Goal: Task Accomplishment & Management: Manage account settings

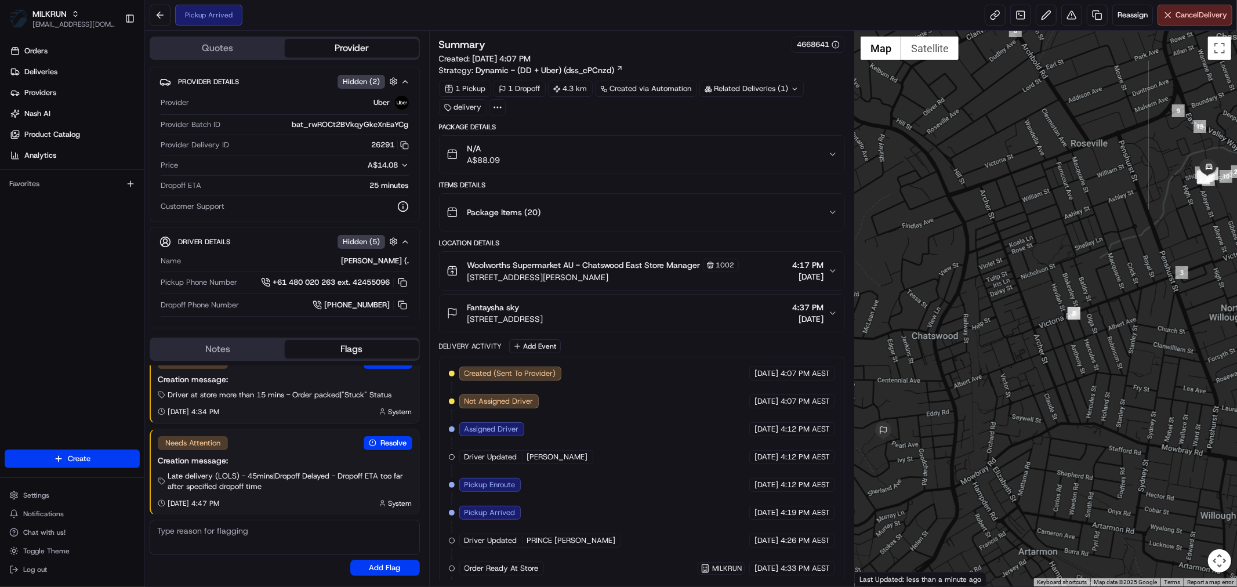
scroll to position [90, 0]
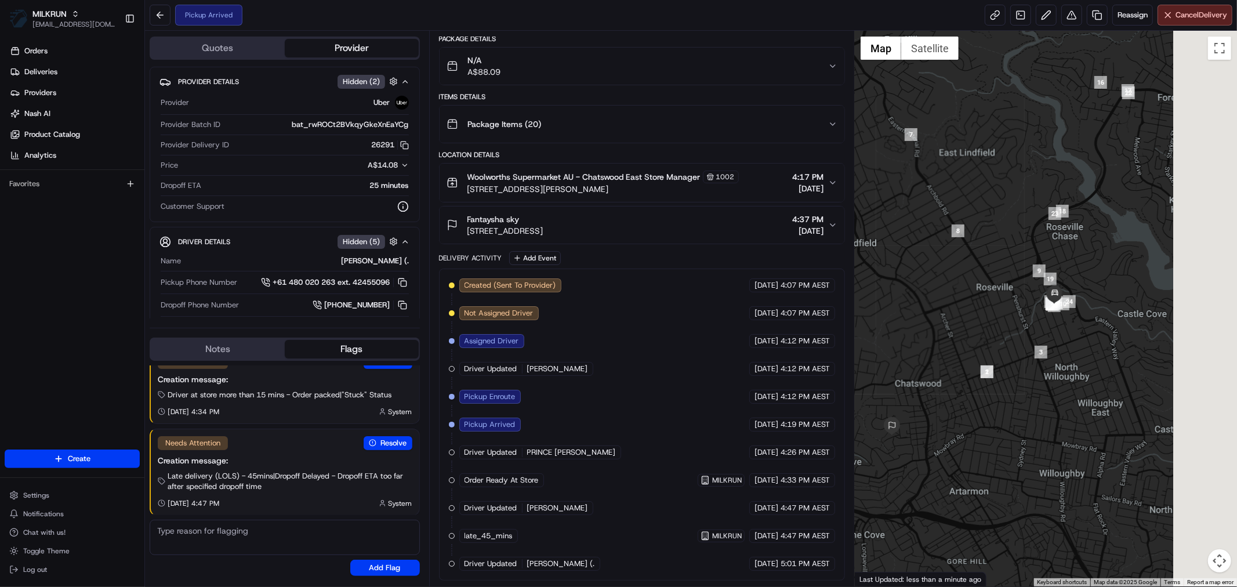
drag, startPoint x: 1123, startPoint y: 363, endPoint x: 966, endPoint y: 421, distance: 166.7
click at [966, 421] on div at bounding box center [1046, 309] width 382 height 556
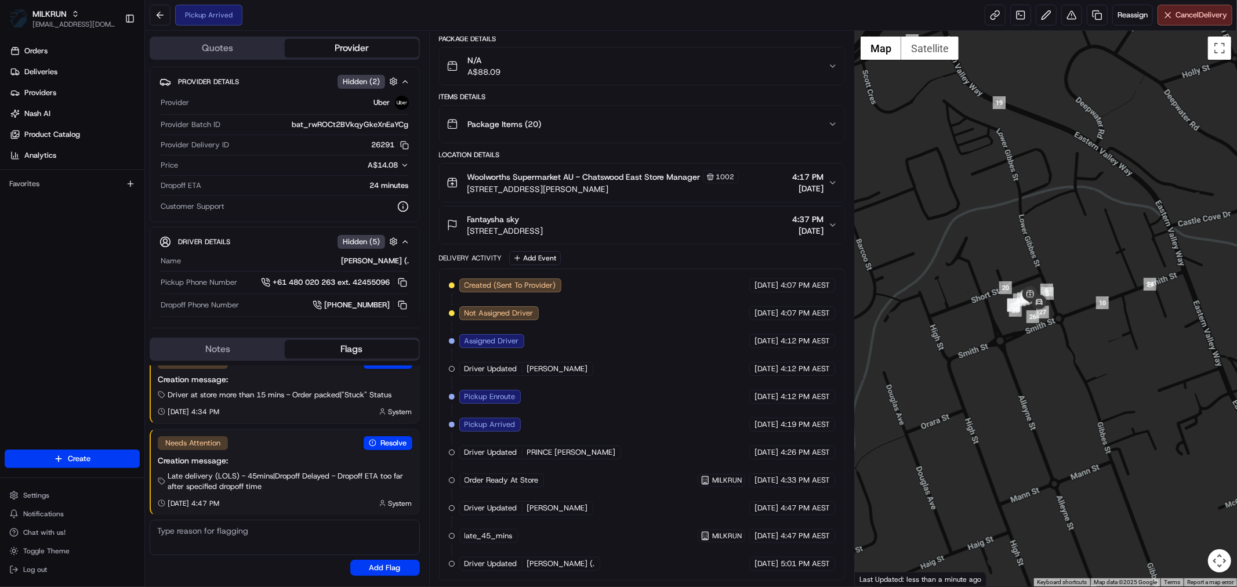
drag, startPoint x: 993, startPoint y: 303, endPoint x: 1030, endPoint y: 431, distance: 132.9
click at [1012, 437] on div at bounding box center [1046, 309] width 382 height 556
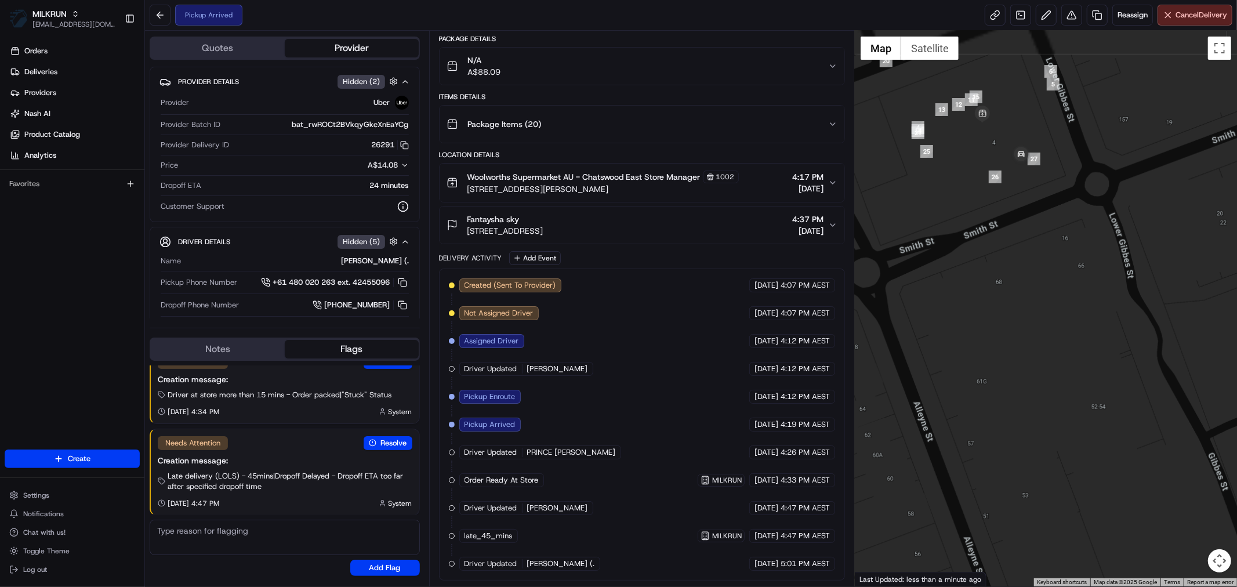
drag, startPoint x: 1042, startPoint y: 361, endPoint x: 1074, endPoint y: 459, distance: 103.1
click at [1074, 459] on div at bounding box center [1046, 309] width 382 height 556
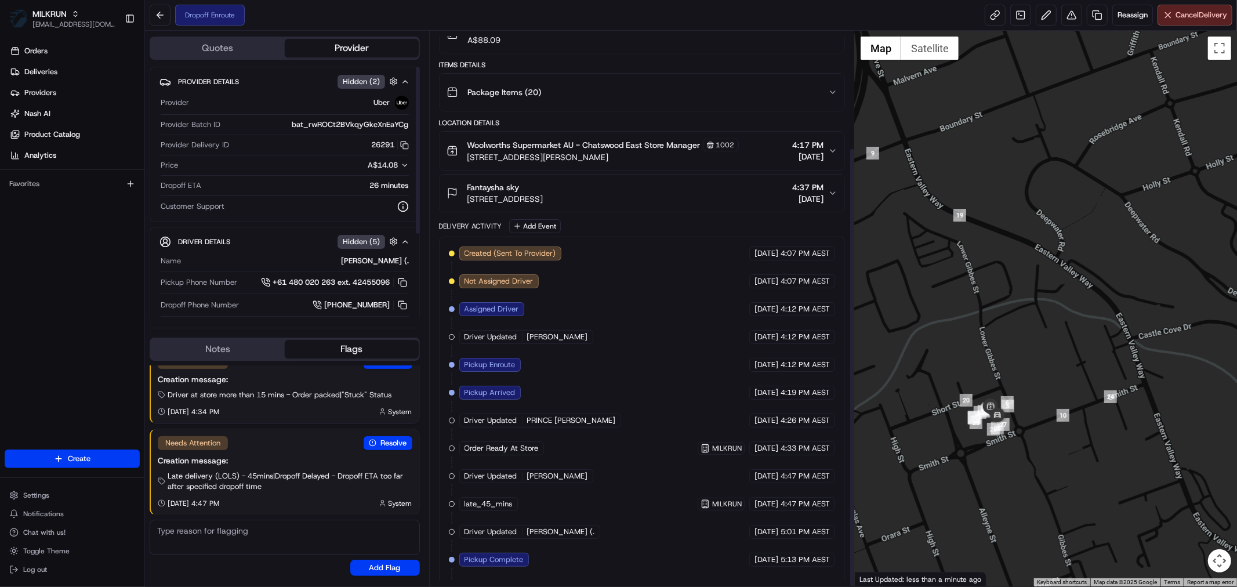
scroll to position [147, 0]
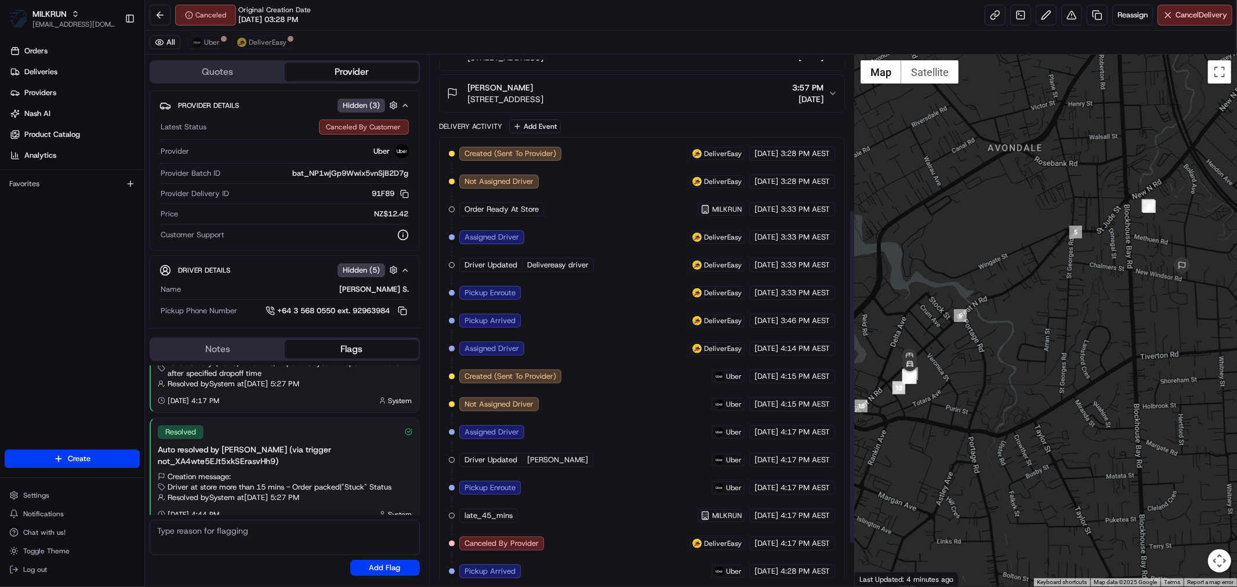
scroll to position [181, 0]
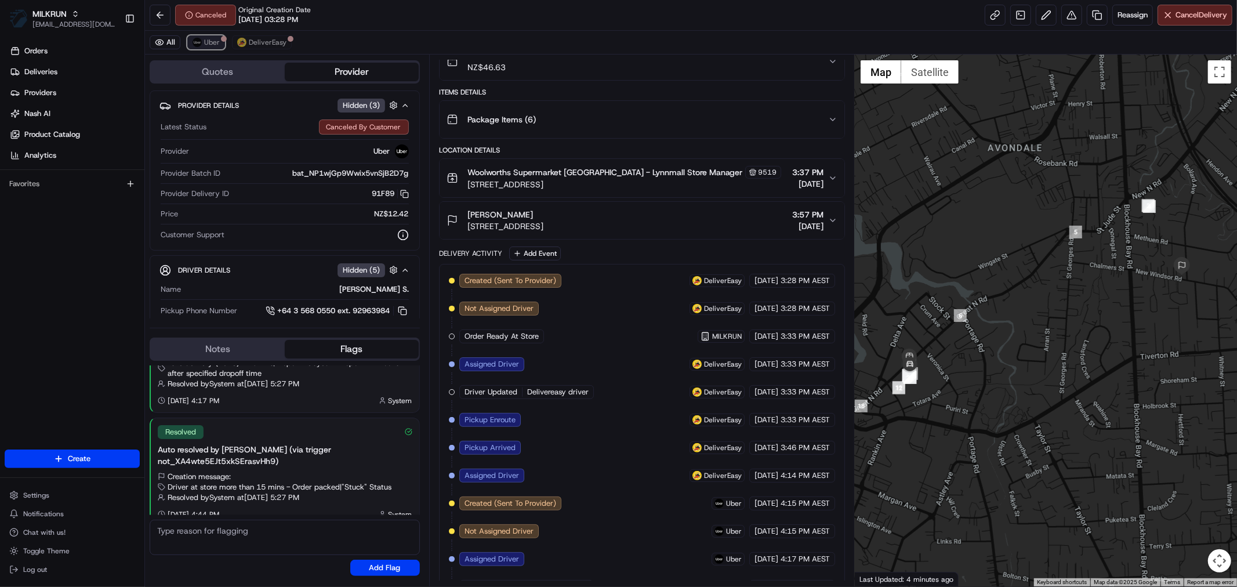
click at [215, 38] on span "Uber" at bounding box center [212, 42] width 16 height 9
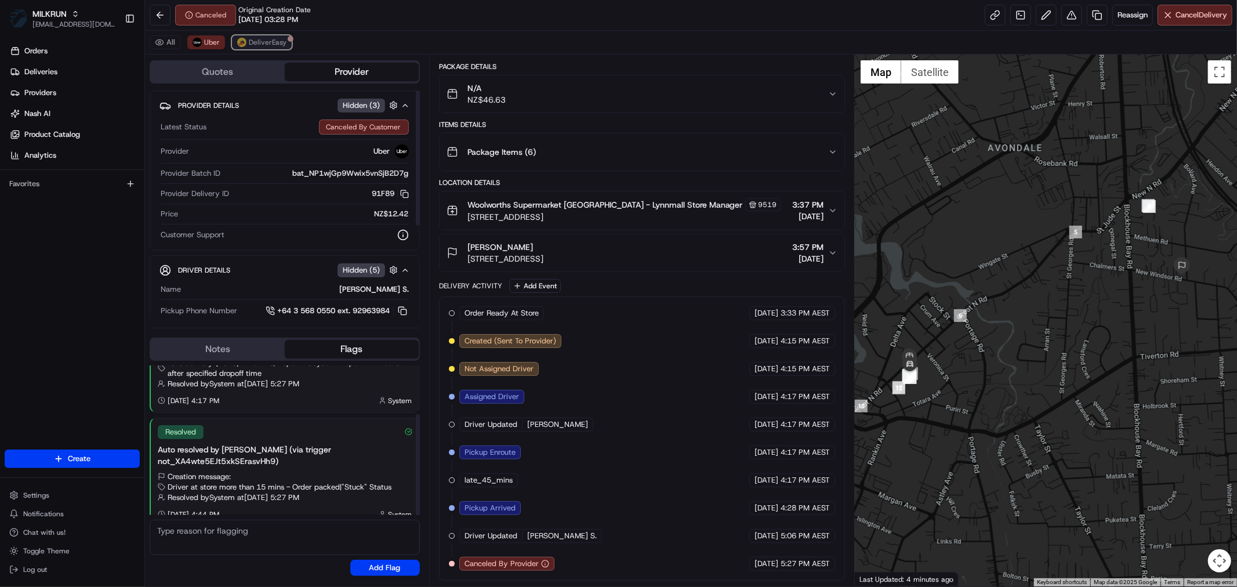
click at [249, 44] on span "DeliverEasy" at bounding box center [268, 42] width 38 height 9
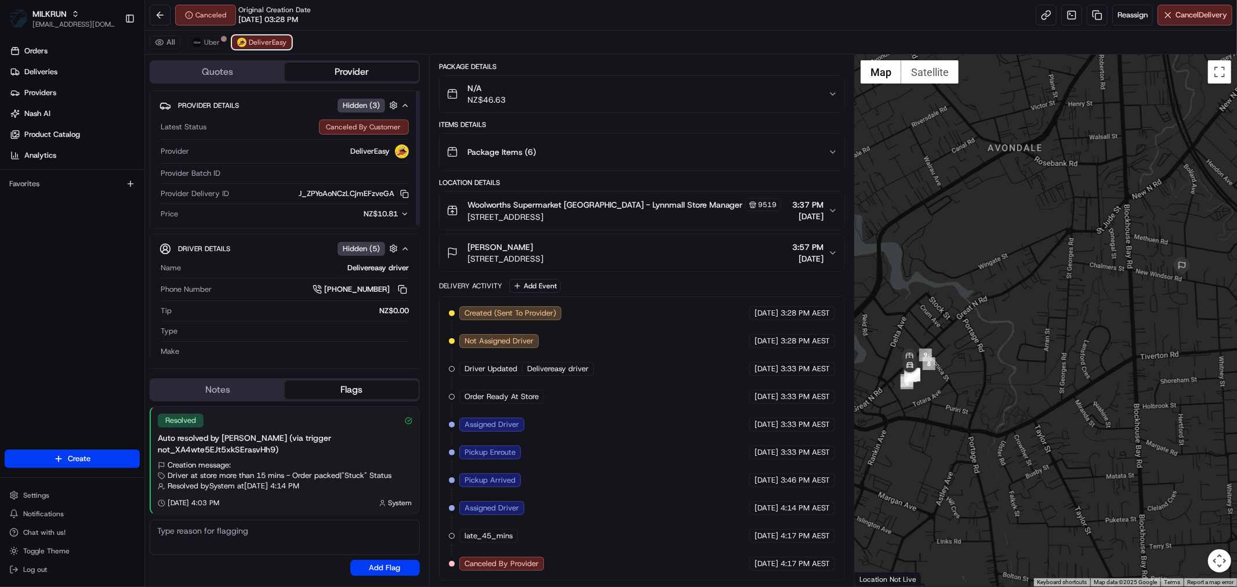
scroll to position [0, 0]
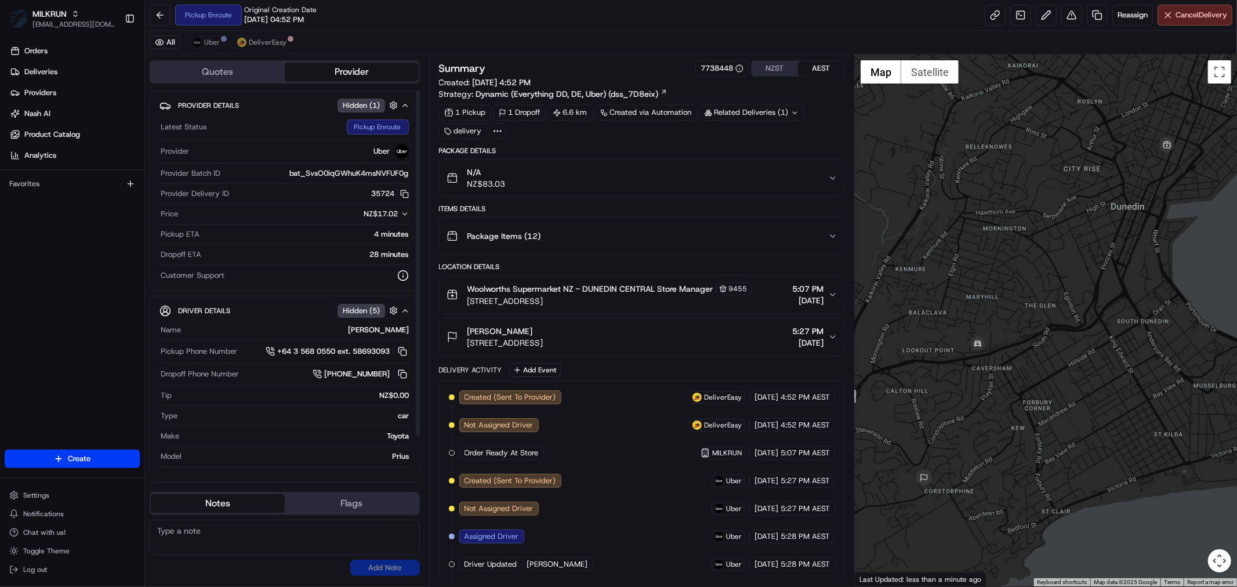
click at [212, 49] on div "All Uber DeliverEasy" at bounding box center [691, 43] width 1092 height 24
click at [211, 41] on span "Uber" at bounding box center [212, 42] width 16 height 9
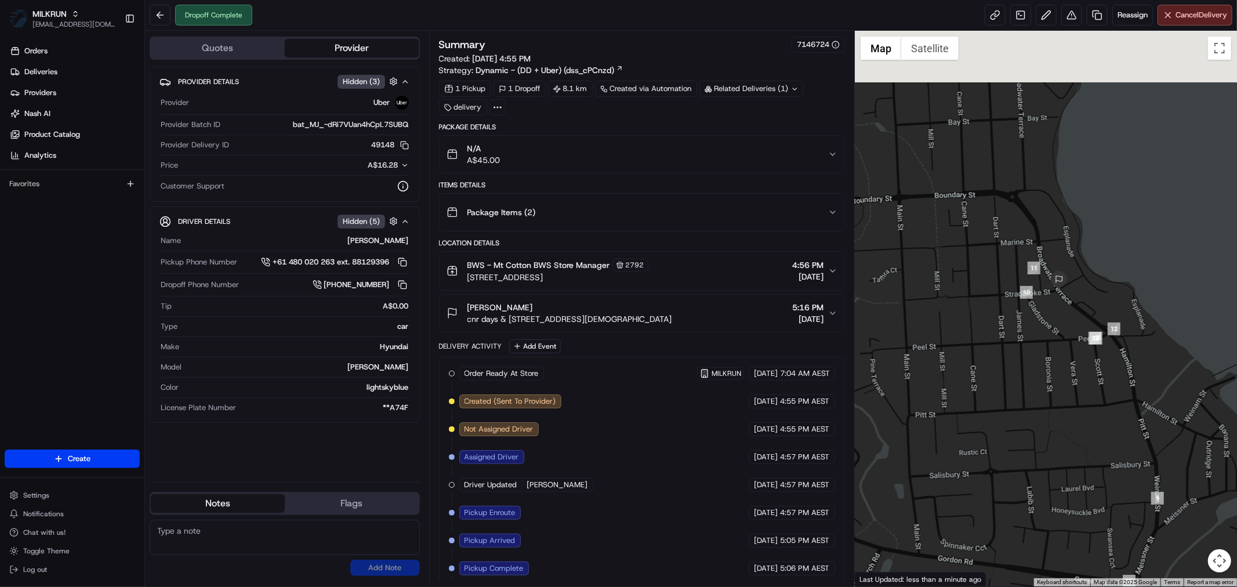
drag, startPoint x: 1101, startPoint y: 165, endPoint x: 1036, endPoint y: 467, distance: 308.7
click at [1036, 467] on div at bounding box center [1046, 309] width 382 height 556
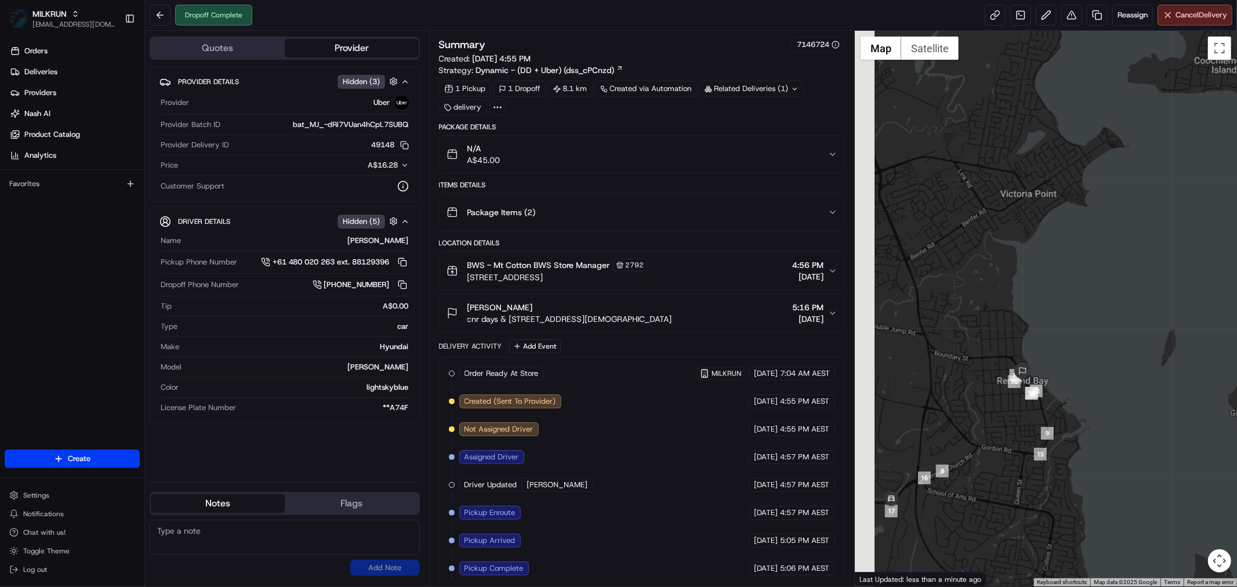
drag, startPoint x: 982, startPoint y: 489, endPoint x: 1045, endPoint y: 420, distance: 93.6
click at [1045, 421] on div at bounding box center [1046, 309] width 382 height 556
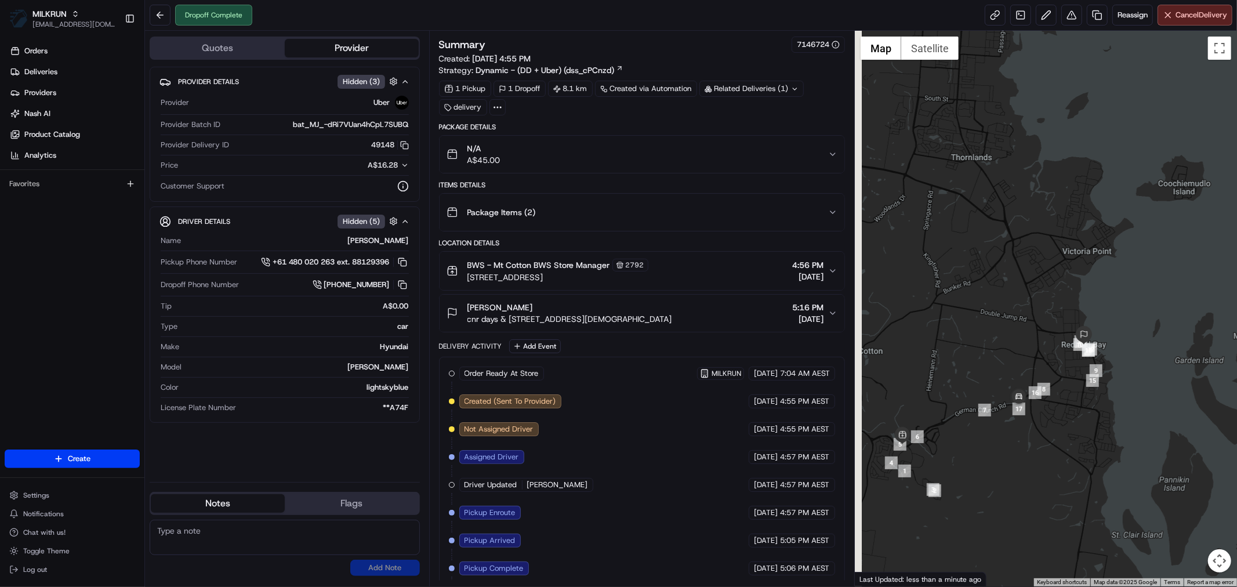
drag, startPoint x: 975, startPoint y: 511, endPoint x: 1007, endPoint y: 476, distance: 47.3
click at [1007, 476] on div at bounding box center [1046, 309] width 382 height 556
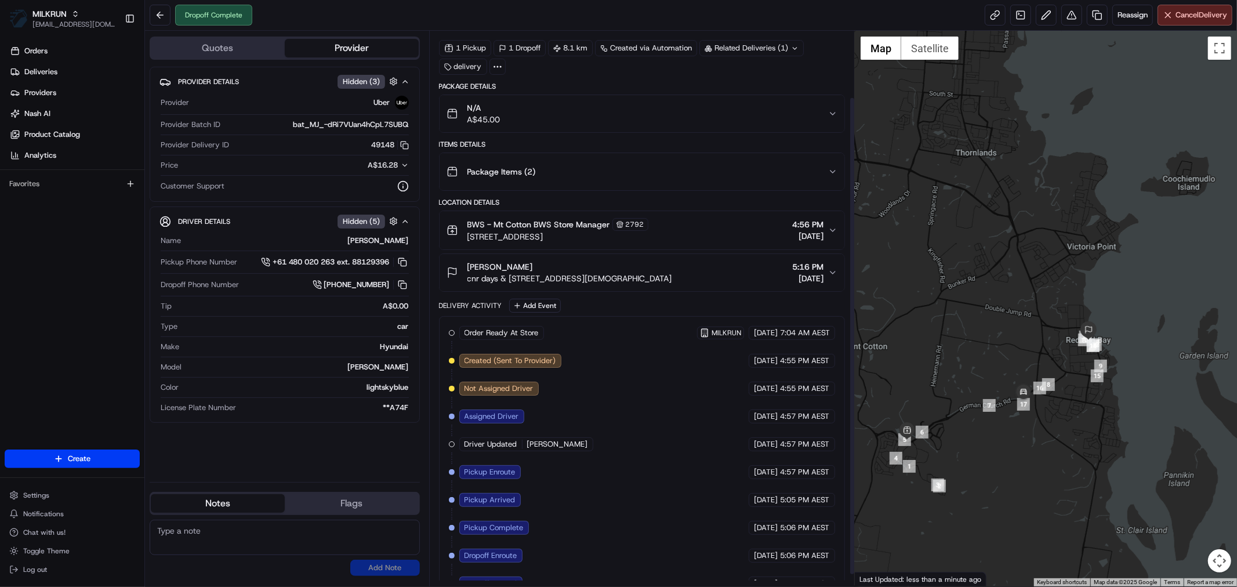
scroll to position [90, 0]
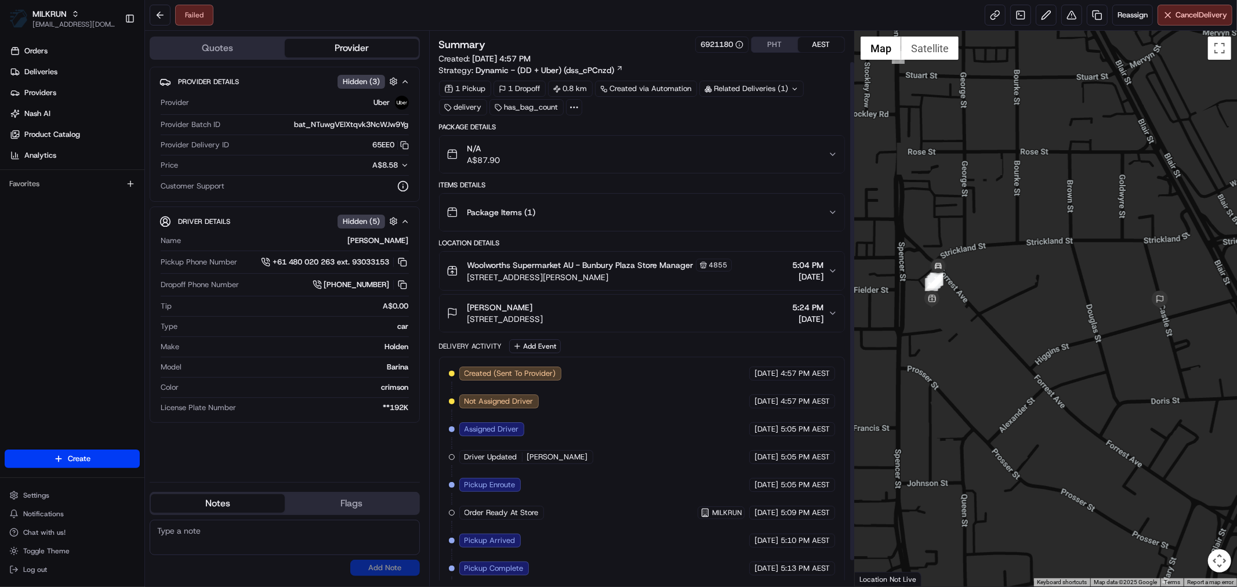
scroll to position [62, 0]
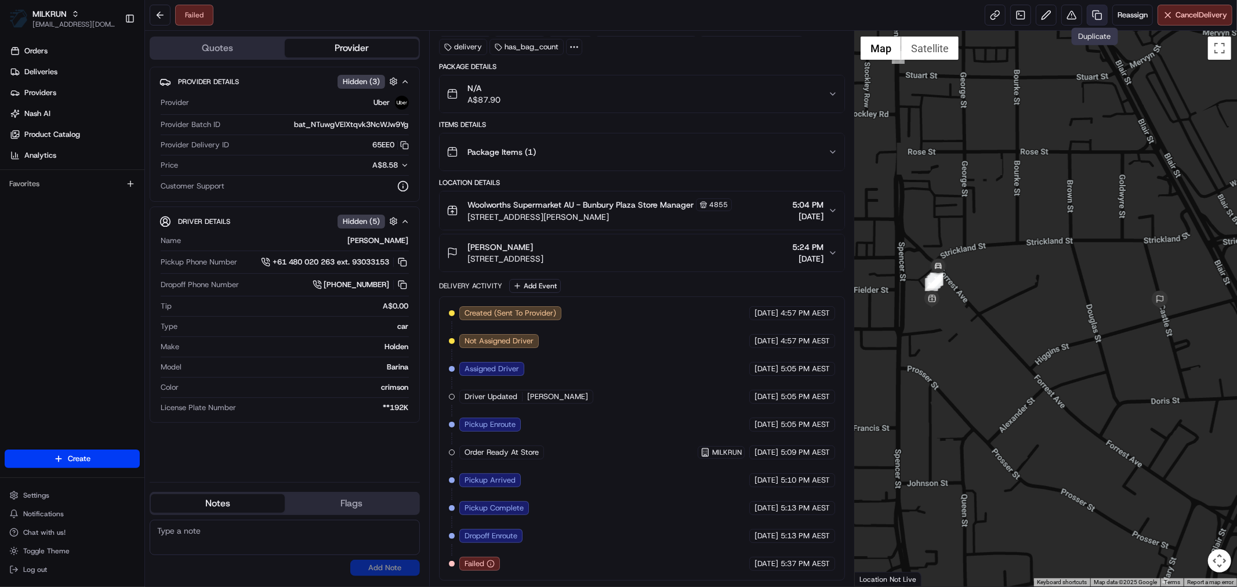
click at [1089, 15] on link at bounding box center [1097, 15] width 21 height 21
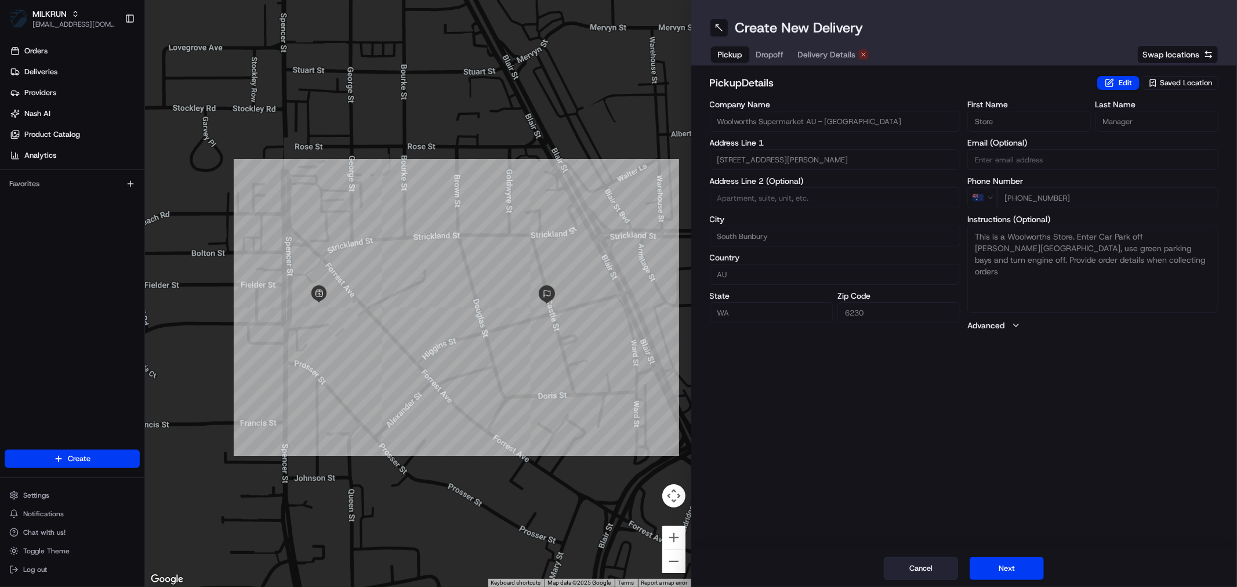
click at [918, 559] on button "Cancel" at bounding box center [921, 568] width 74 height 23
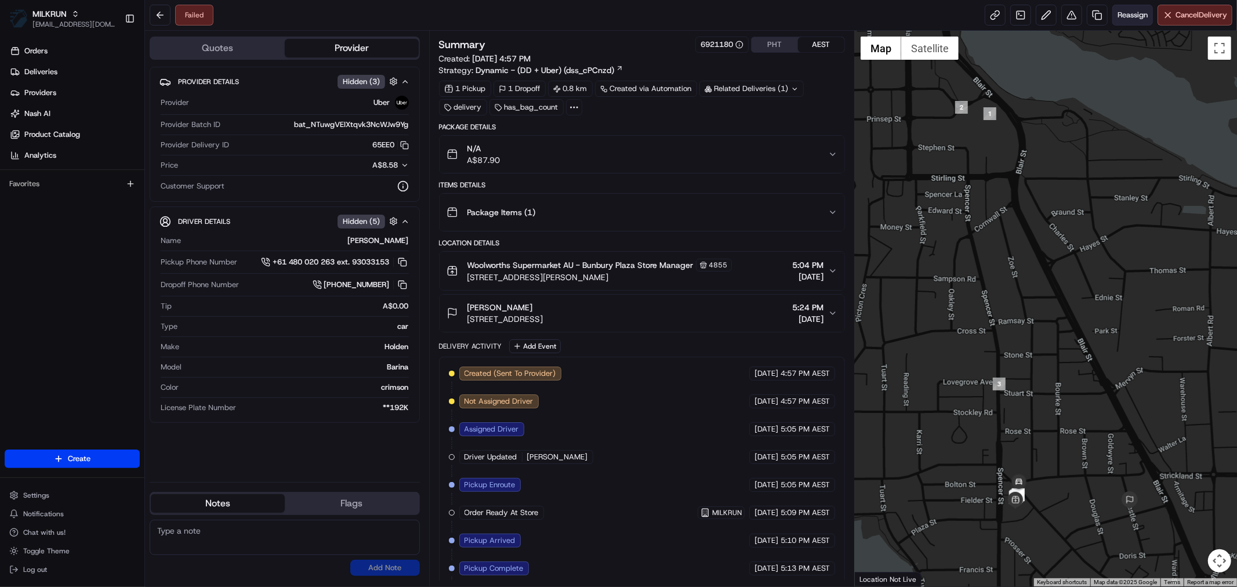
click at [1128, 13] on span "Reassign" at bounding box center [1133, 15] width 30 height 10
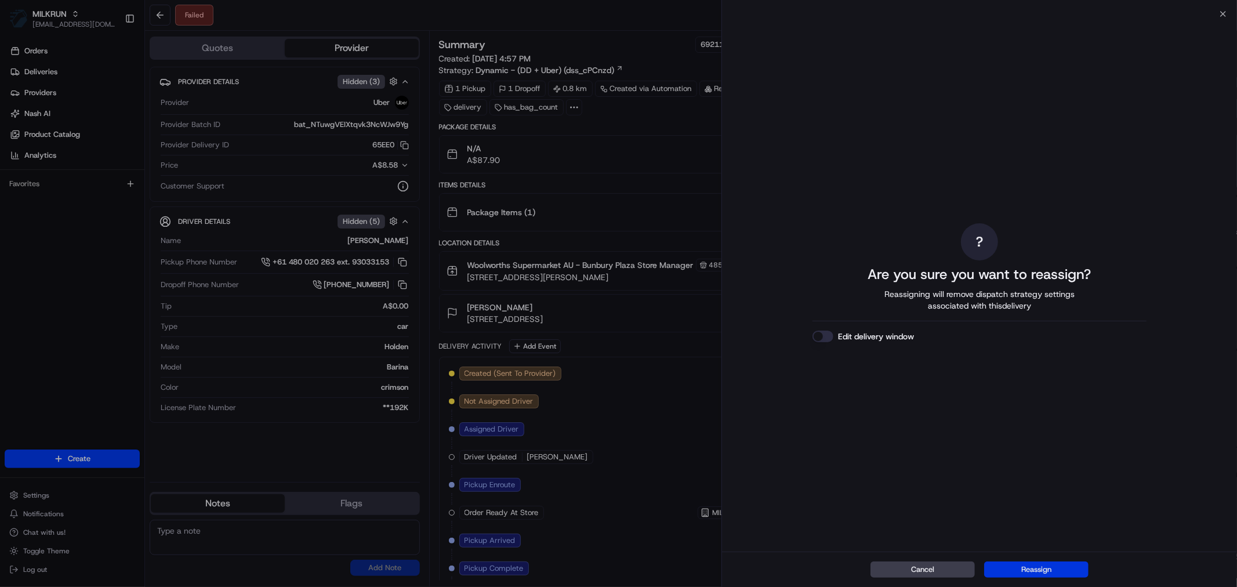
click at [1033, 566] on button "Reassign" at bounding box center [1036, 570] width 104 height 16
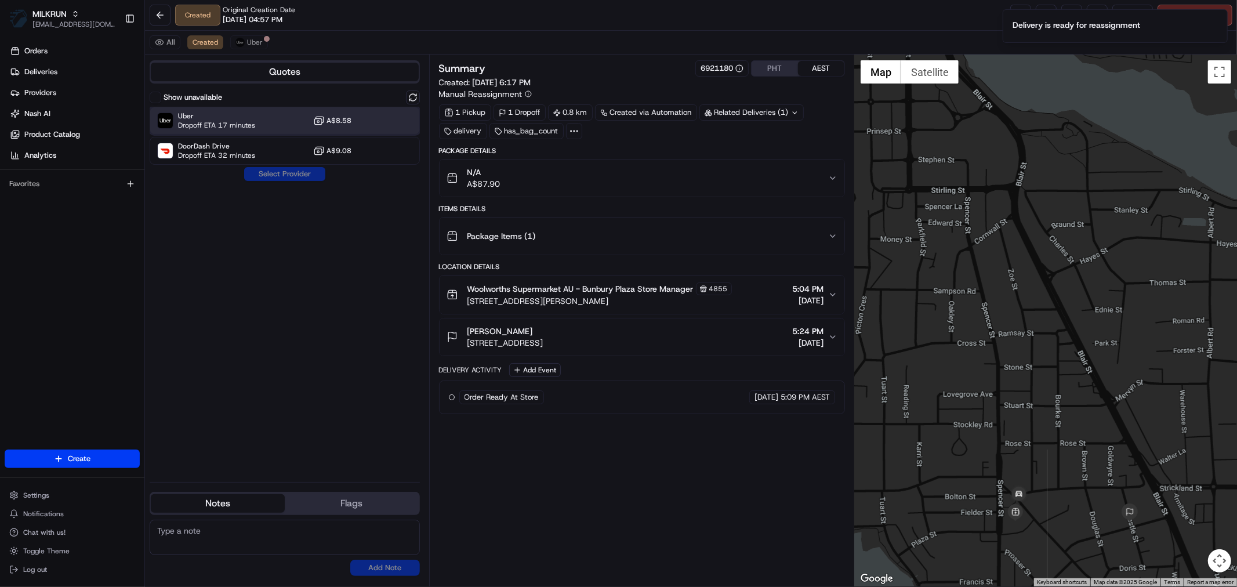
click at [241, 120] on span "Uber" at bounding box center [216, 115] width 77 height 9
click at [289, 169] on button "Assign Provider" at bounding box center [285, 174] width 82 height 14
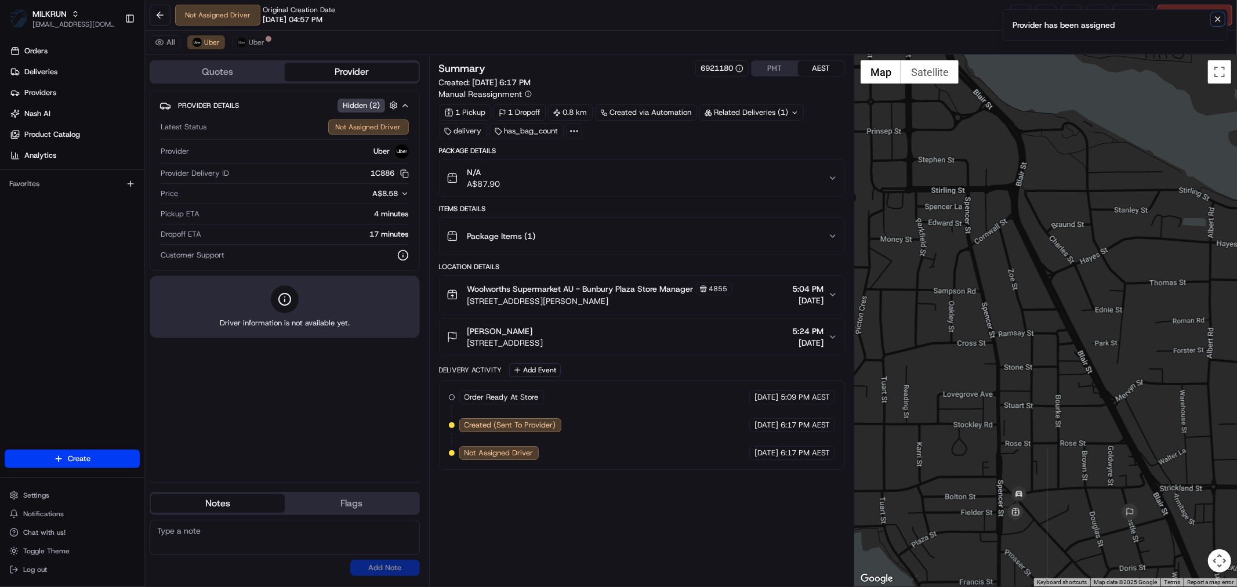
click at [1214, 16] on icon "Notifications (F8)" at bounding box center [1218, 19] width 9 height 9
click at [1015, 15] on link at bounding box center [1021, 15] width 21 height 21
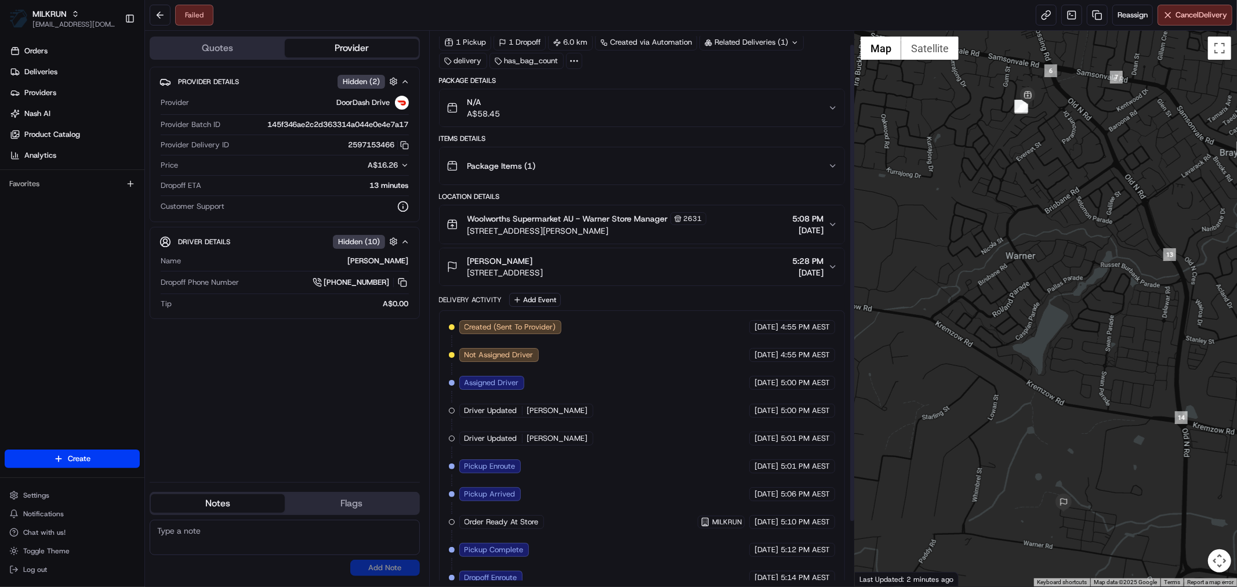
scroll to position [90, 0]
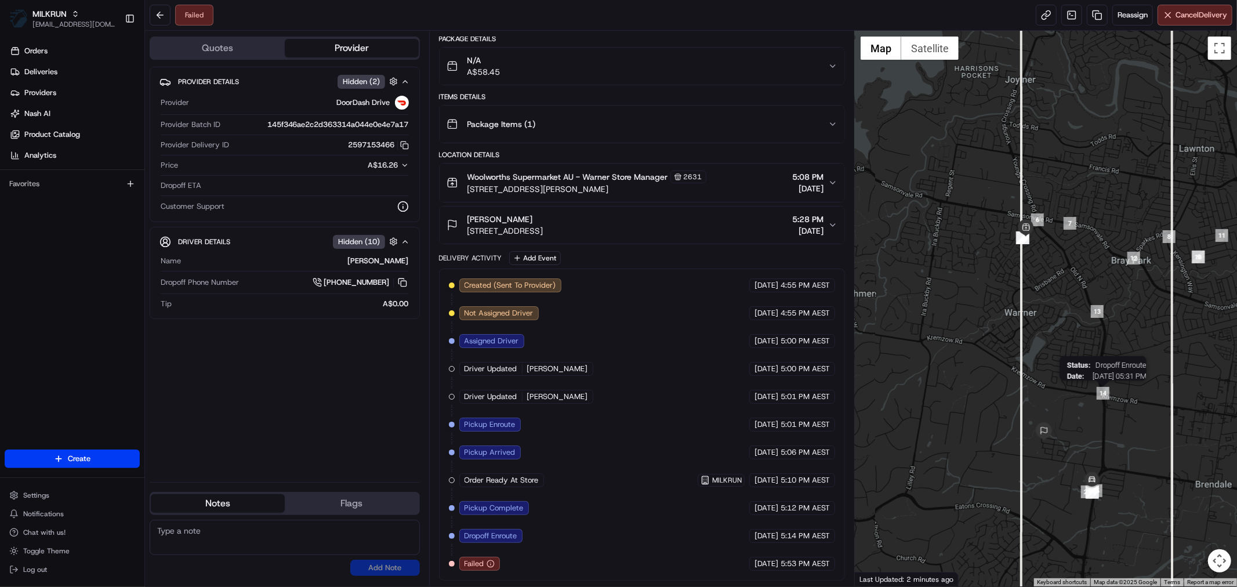
drag, startPoint x: 1104, startPoint y: 396, endPoint x: 1021, endPoint y: 341, distance: 99.6
click at [1021, 341] on div "Status : Dropoff Enroute Date : 08/23/2025 05:31 PM" at bounding box center [1046, 309] width 382 height 556
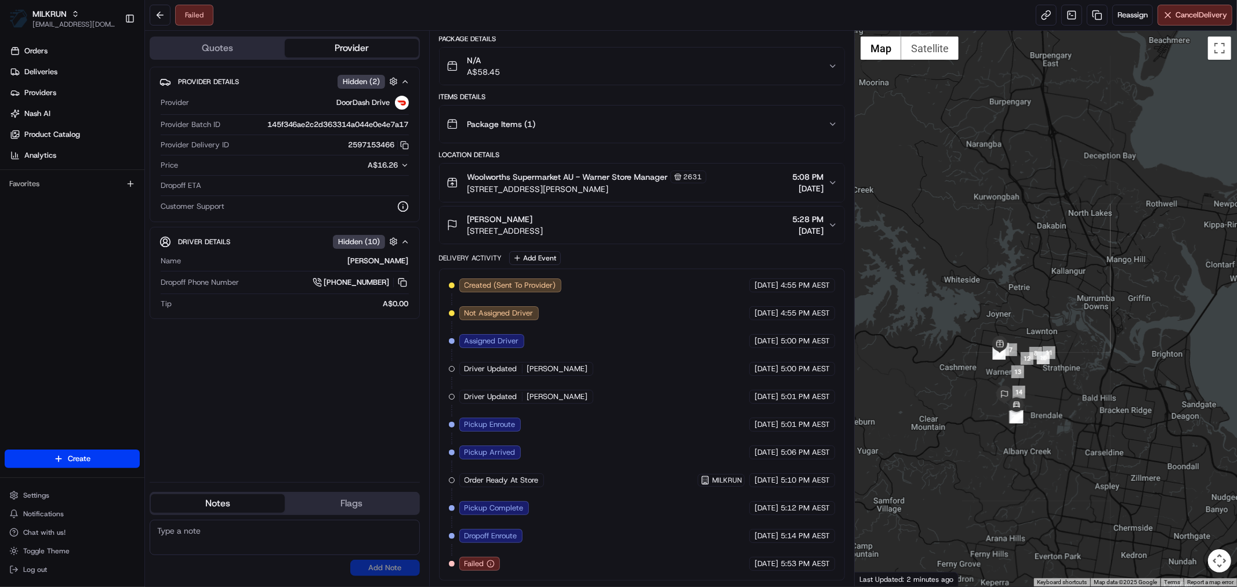
drag, startPoint x: 990, startPoint y: 412, endPoint x: 1016, endPoint y: 436, distance: 35.7
click at [1016, 436] on div at bounding box center [1046, 309] width 382 height 556
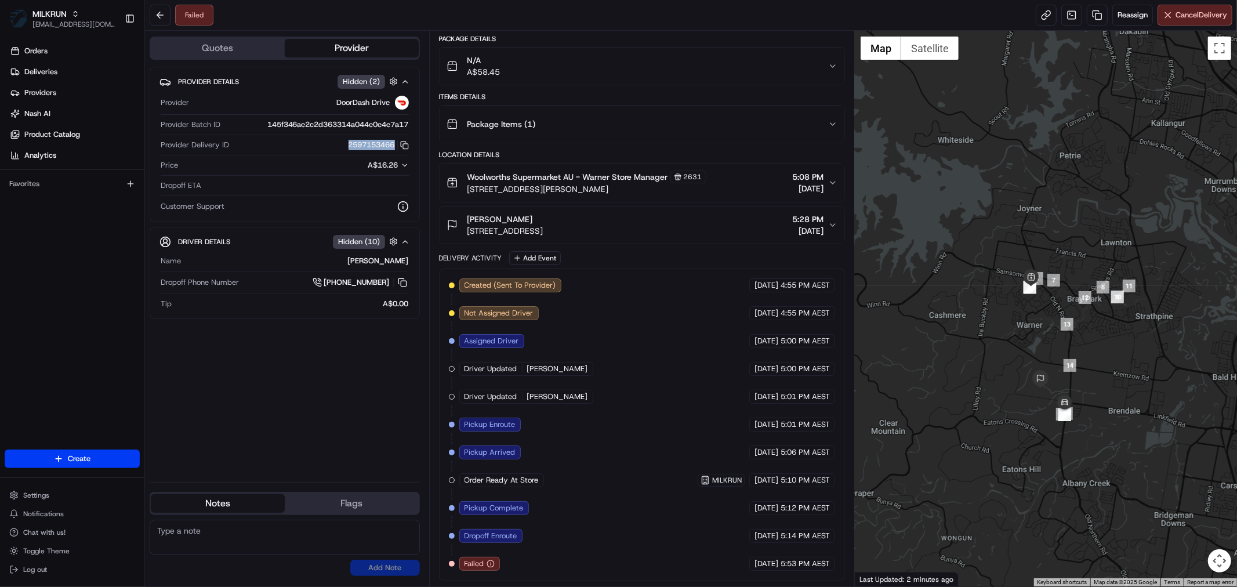
drag, startPoint x: 338, startPoint y: 140, endPoint x: 392, endPoint y: 145, distance: 54.7
click at [392, 145] on div "2597153466 Copy d6289297-9236-4bbb-81cc-e4c7274187bc_2597153466" at bounding box center [321, 145] width 175 height 10
copy button "2597153466"
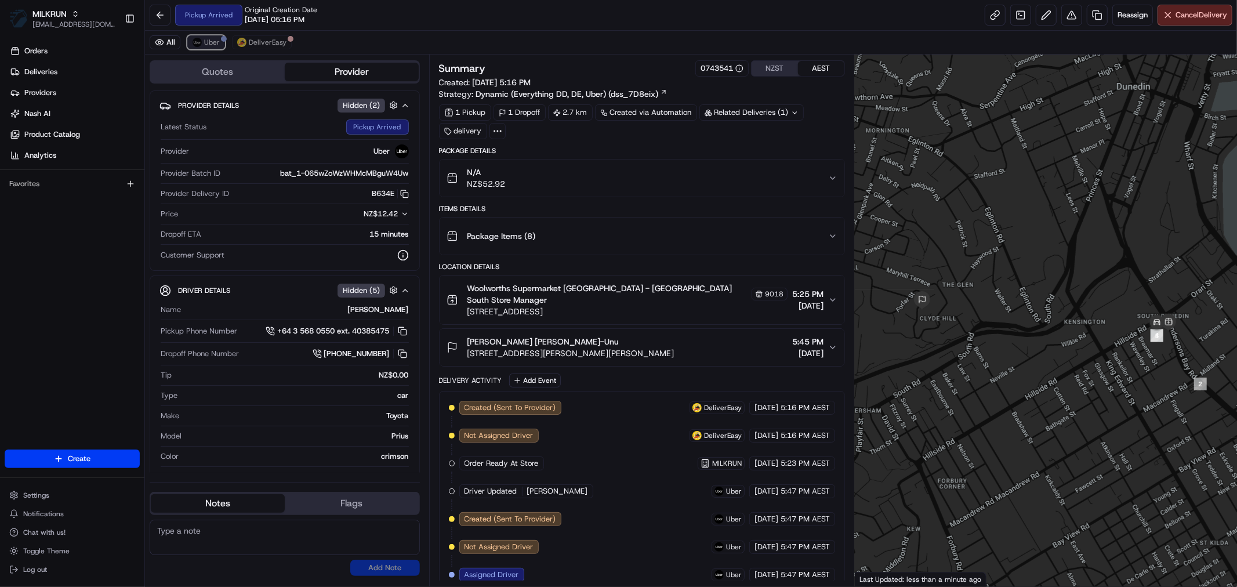
click at [211, 38] on span "Uber" at bounding box center [212, 42] width 16 height 9
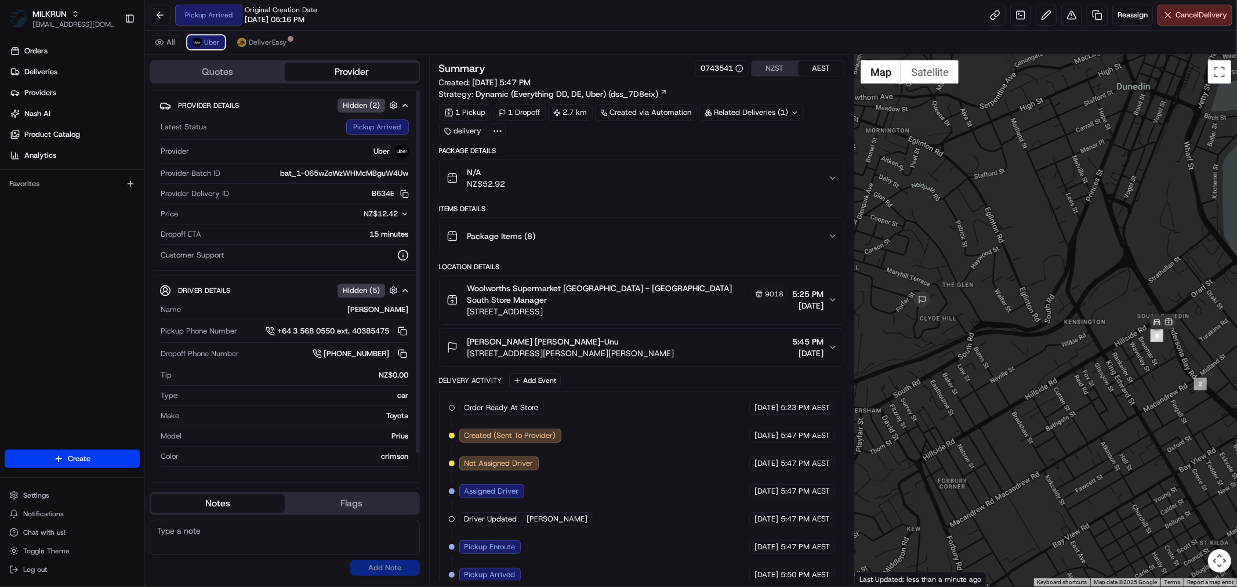
scroll to position [2, 0]
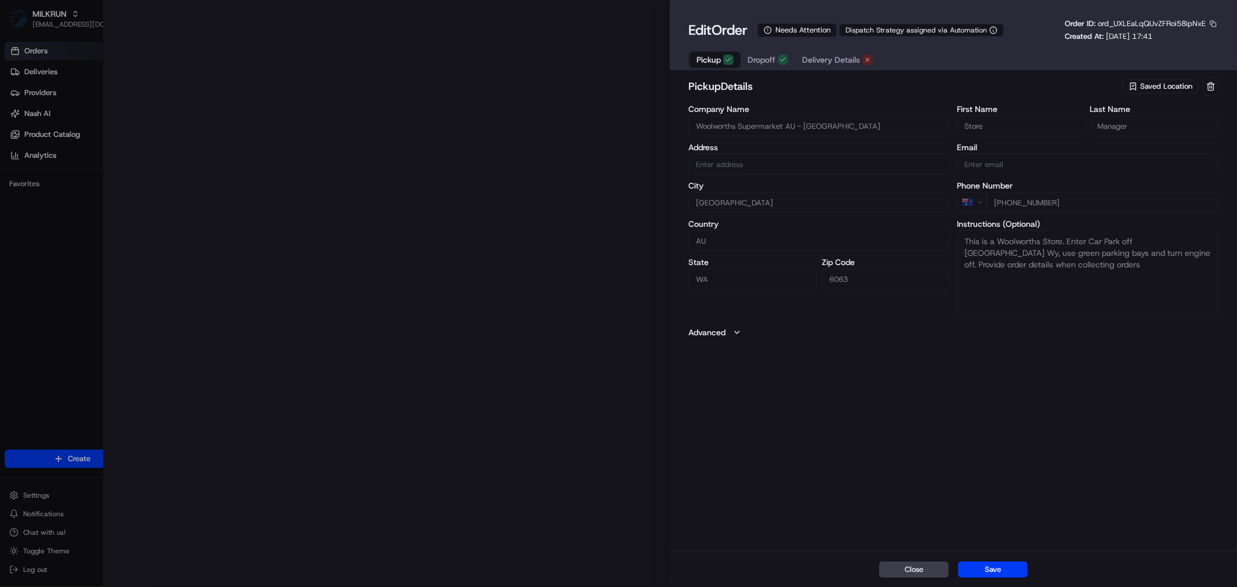
type input "[STREET_ADDRESS]"
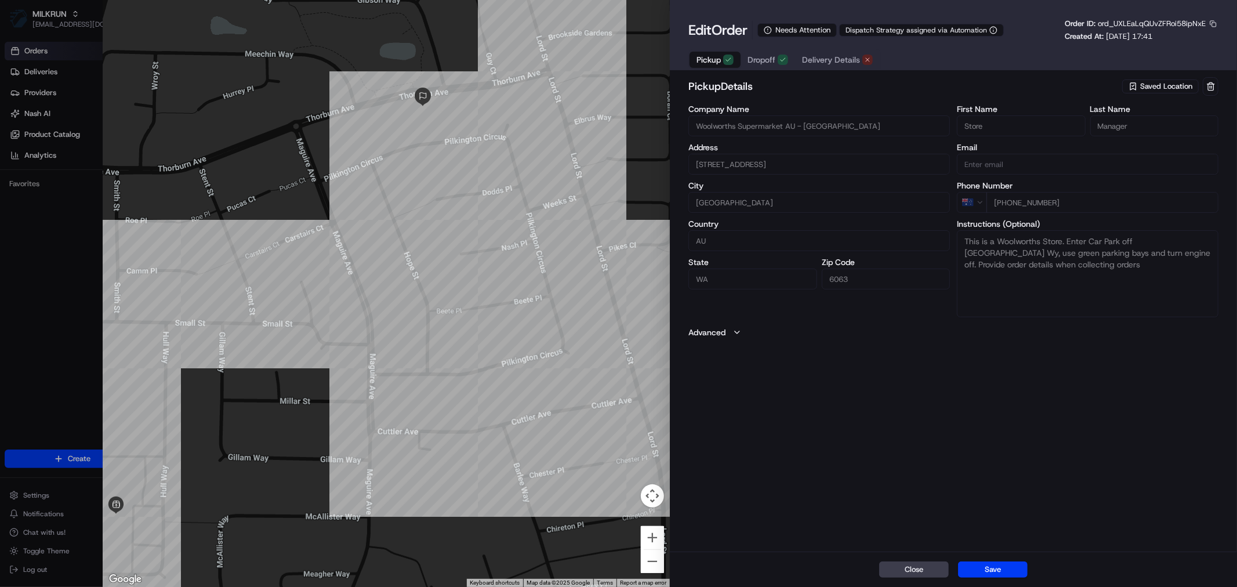
click at [1204, 20] on span "ord_UXLEaLqQUvZFRoi58ipNxE" at bounding box center [1152, 24] width 108 height 10
click at [1210, 26] on button "button" at bounding box center [1213, 24] width 10 height 10
click at [1154, 42] on button "Copy ID" at bounding box center [1182, 41] width 106 height 14
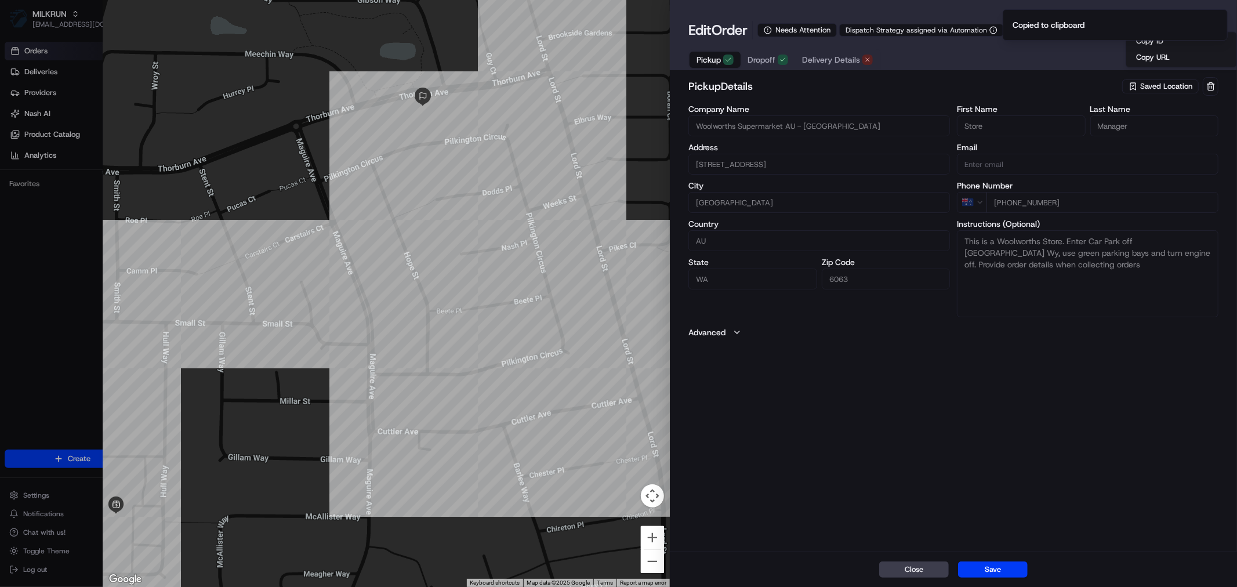
click at [843, 61] on span "Delivery Details" at bounding box center [831, 60] width 58 height 12
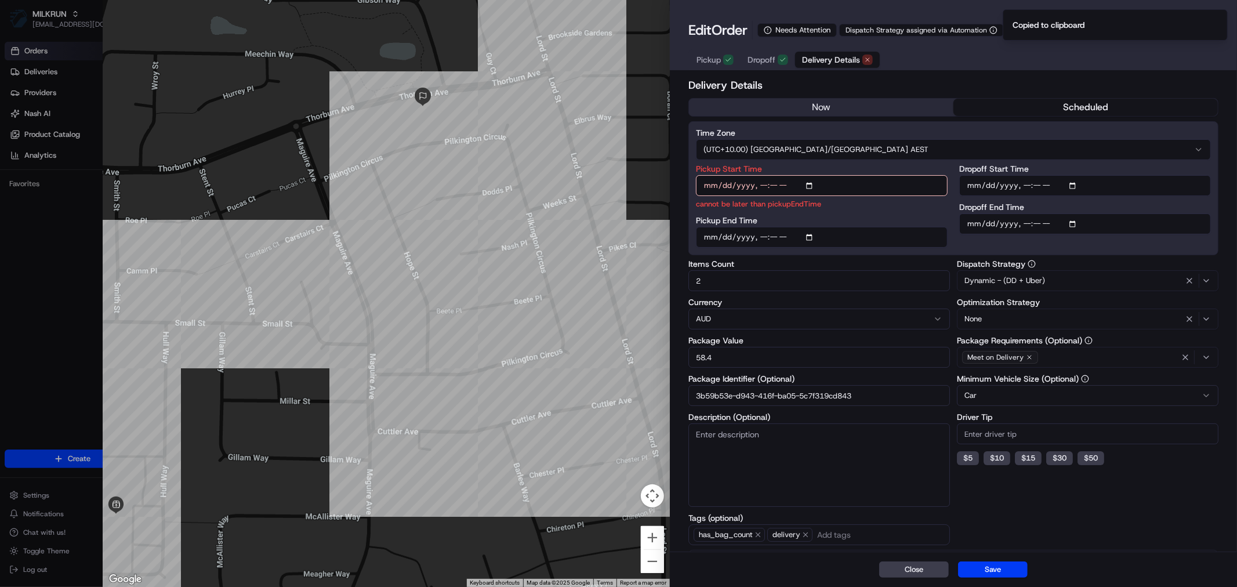
click at [837, 108] on button "now" at bounding box center [821, 107] width 265 height 17
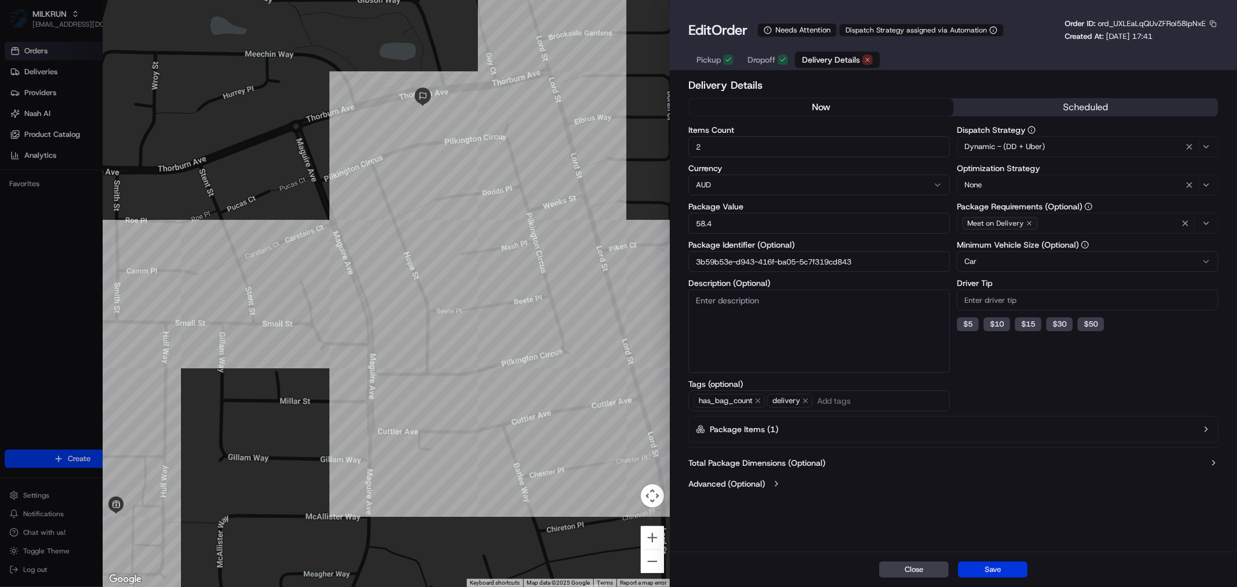
click at [983, 569] on button "Save" at bounding box center [993, 570] width 70 height 16
type input "1"
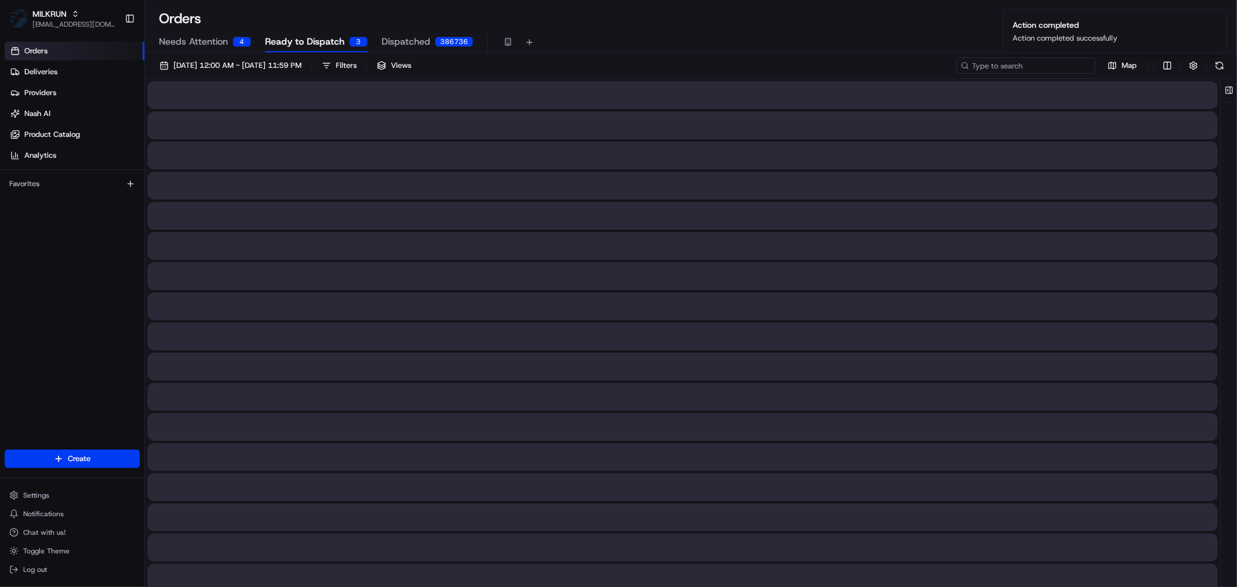
click at [1038, 64] on input at bounding box center [1026, 65] width 139 height 16
paste input "ord_UXLEaLqQUvZFRoi58ipNxE"
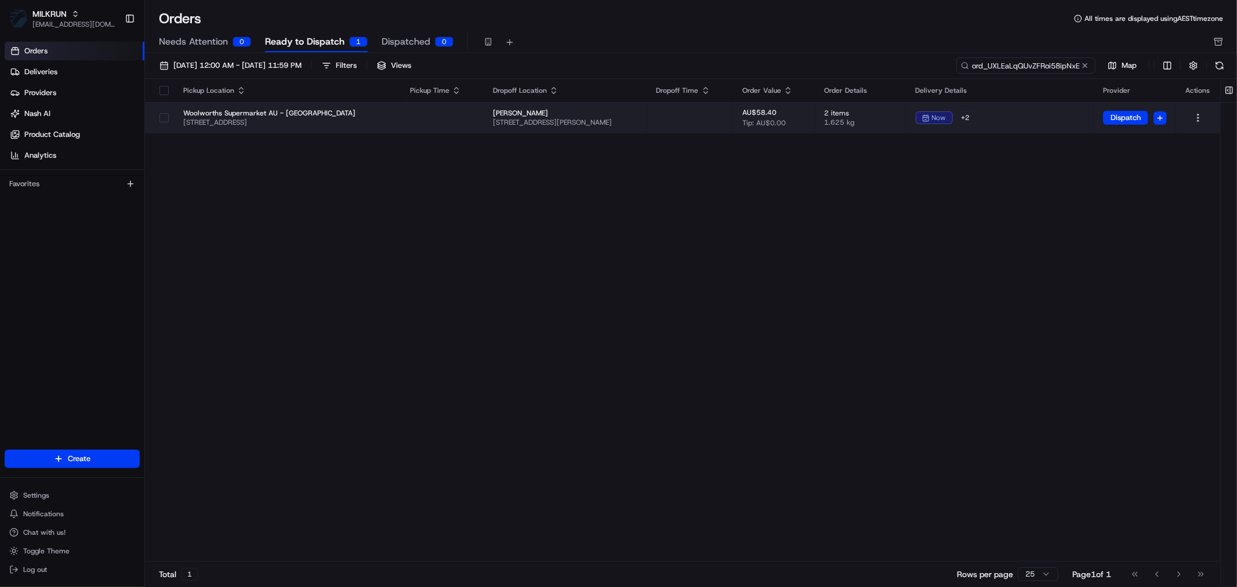
type input "ord_UXLEaLqQUvZFRoi58ipNxE"
click at [168, 122] on div at bounding box center [164, 117] width 20 height 19
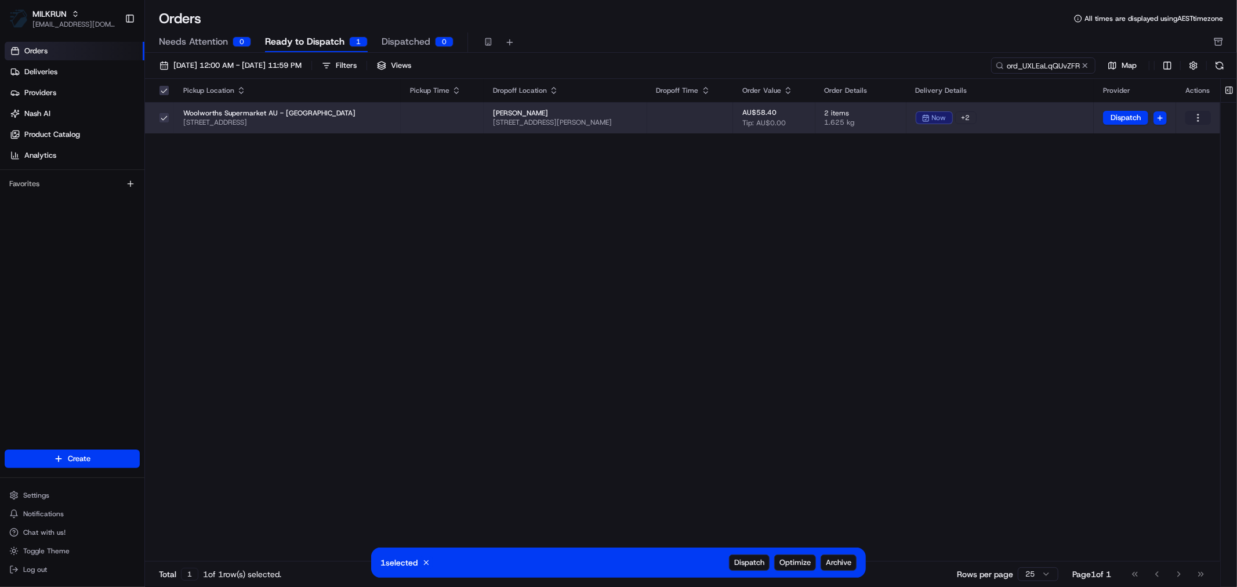
click at [1201, 118] on html "MILKRUN jtkac@woolworths.com.au Toggle Sidebar Orders Deliveries Providers Nash…" at bounding box center [618, 293] width 1237 height 587
click at [1134, 177] on div "Assign Provider" at bounding box center [1172, 173] width 124 height 17
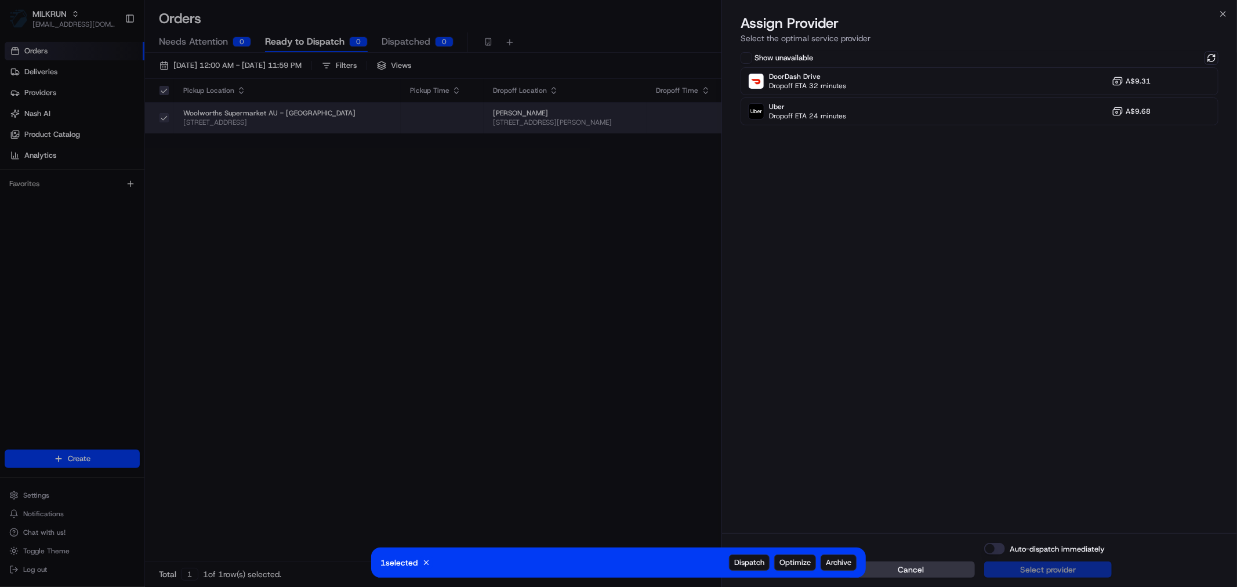
click at [931, 562] on div "Cancel Auto-dispatch immediately Select provider" at bounding box center [979, 560] width 515 height 54
click at [927, 564] on button "Cancel" at bounding box center [912, 570] width 128 height 16
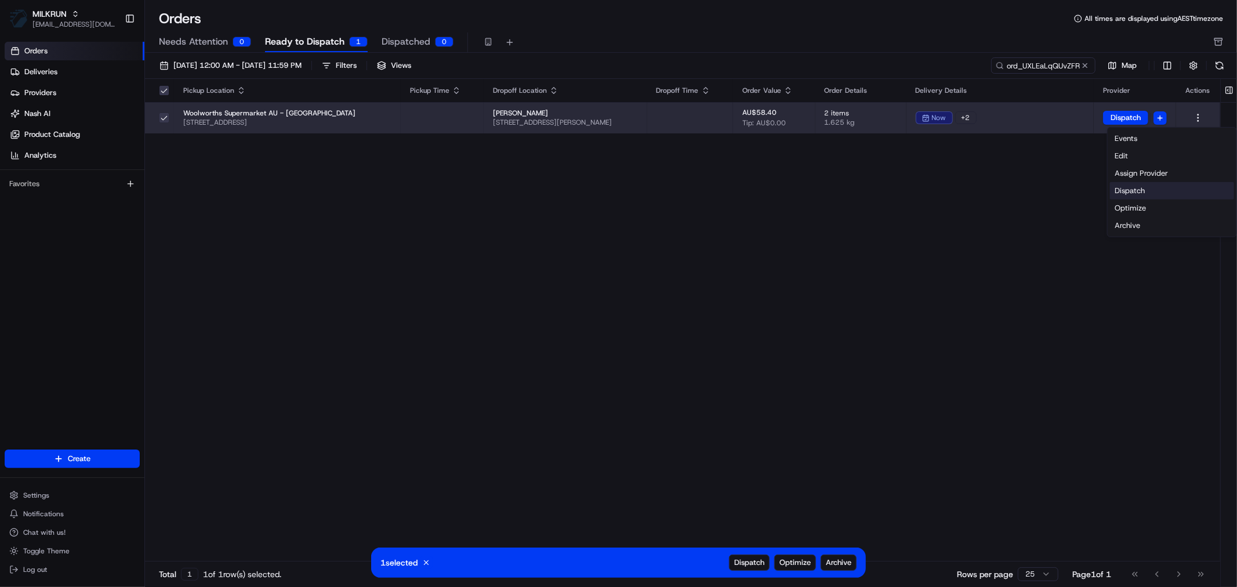
click at [1129, 196] on div "Dispatch" at bounding box center [1172, 190] width 124 height 17
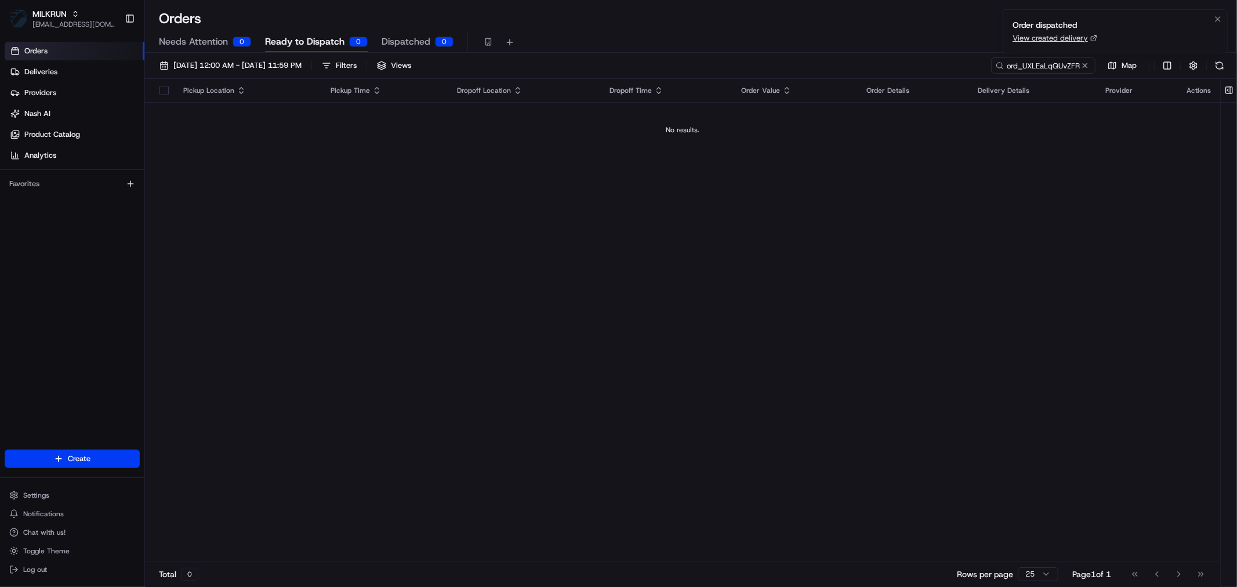
click at [1056, 37] on link "View created delivery" at bounding box center [1050, 38] width 75 height 10
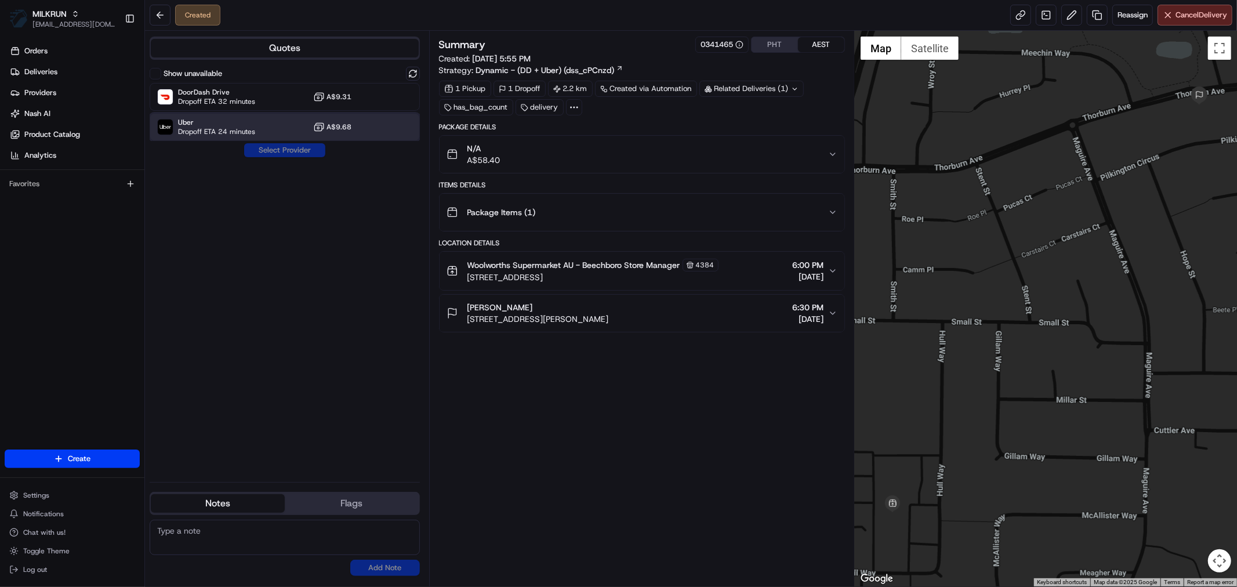
click at [232, 124] on span "Uber" at bounding box center [216, 122] width 77 height 9
click at [287, 147] on button "Assign Provider" at bounding box center [285, 150] width 82 height 14
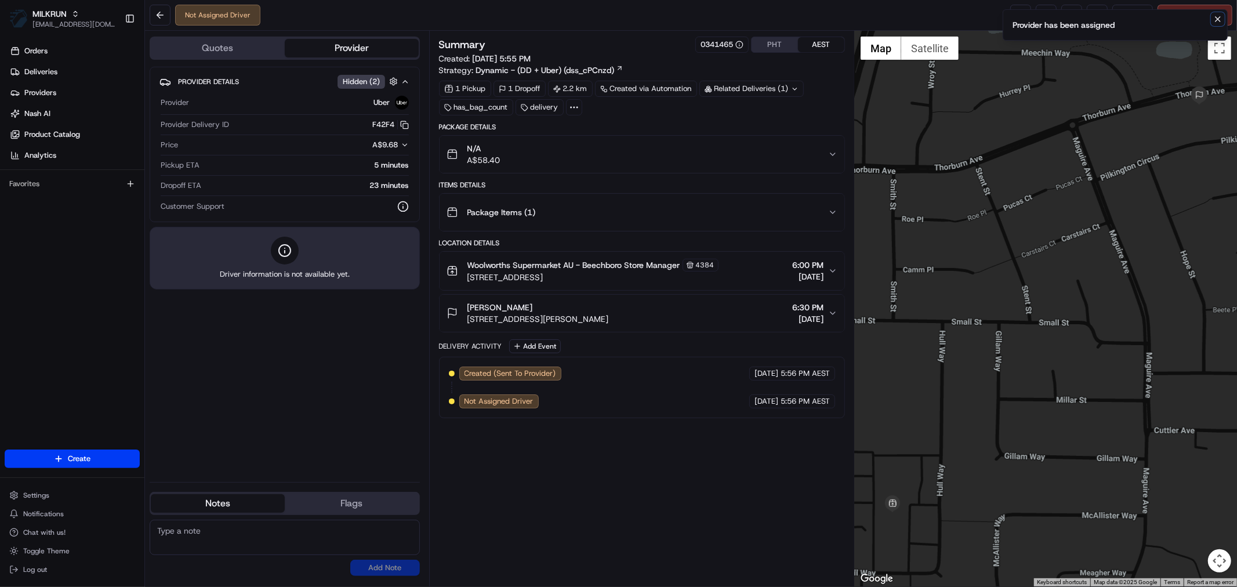
click at [1217, 21] on icon "Notifications (F8)" at bounding box center [1218, 19] width 9 height 9
click at [1016, 15] on link at bounding box center [1021, 15] width 21 height 21
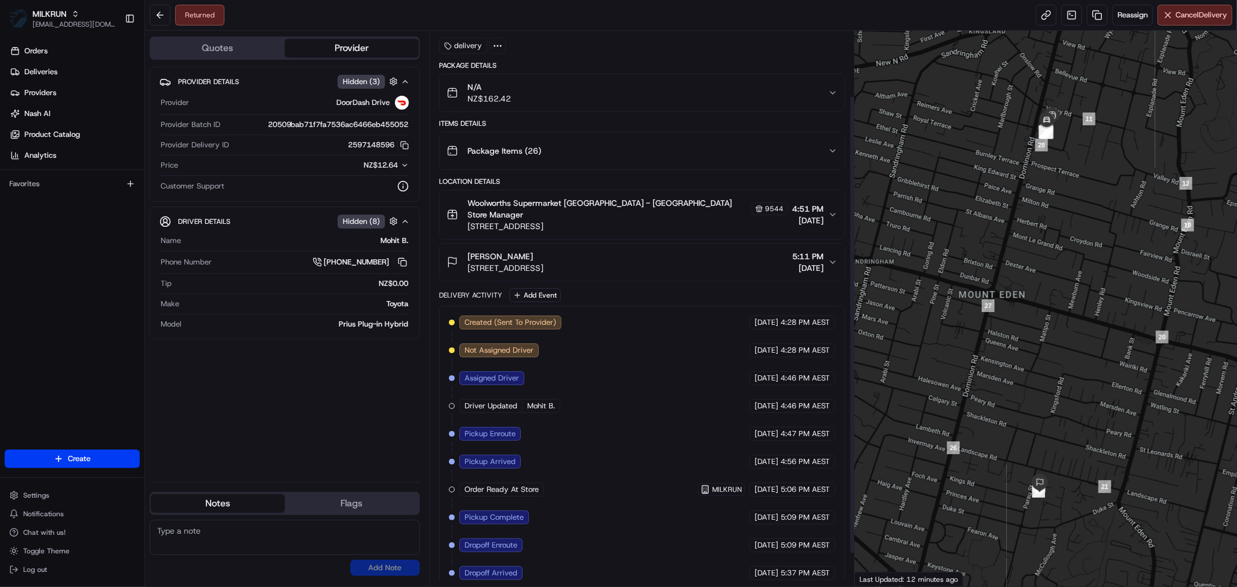
scroll to position [118, 0]
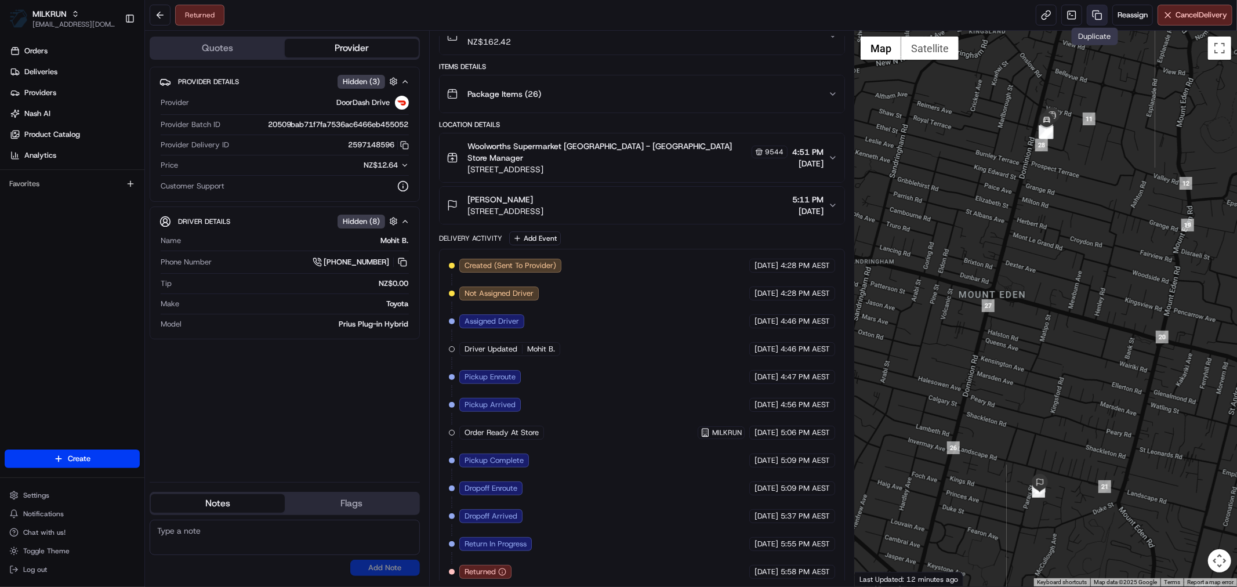
click at [1097, 14] on link at bounding box center [1097, 15] width 21 height 21
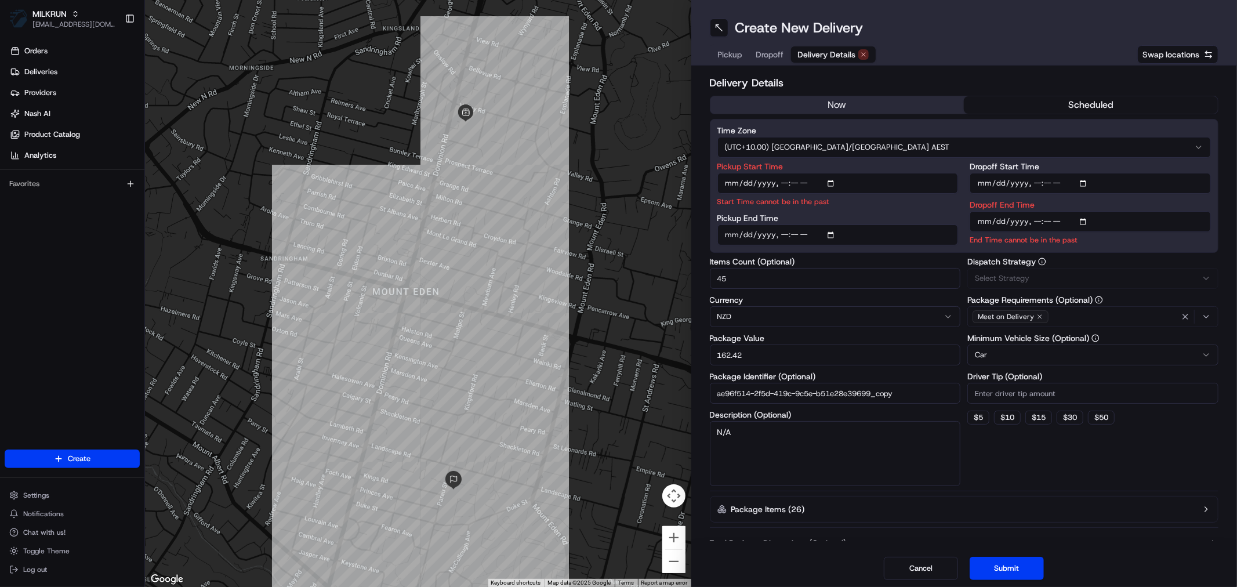
click at [826, 54] on span "Delivery Details" at bounding box center [827, 55] width 58 height 12
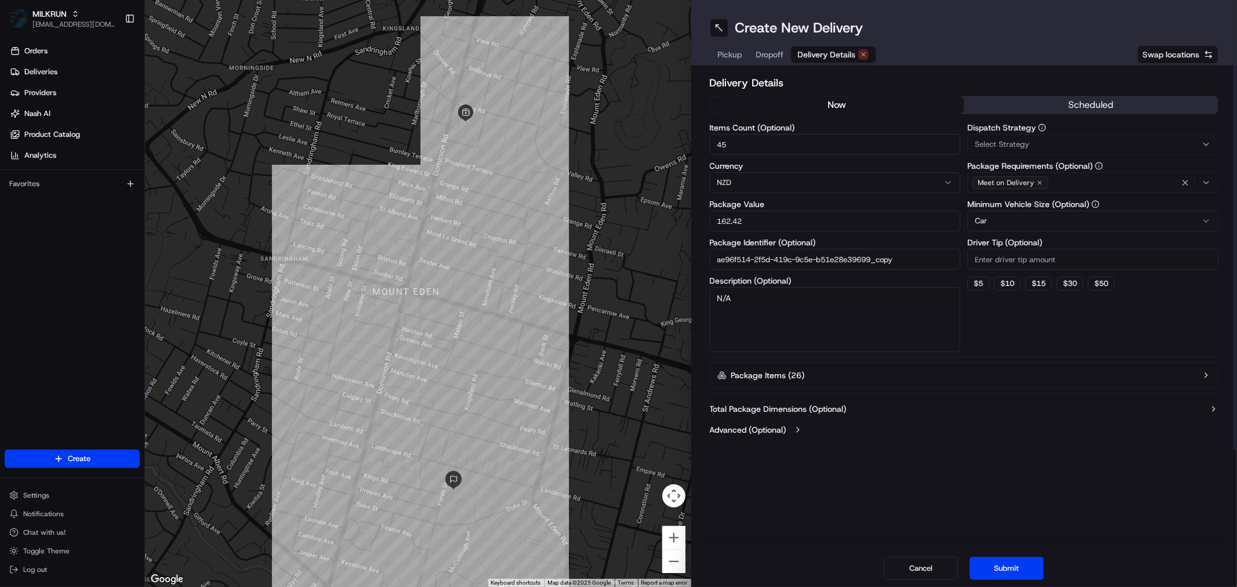
click at [839, 102] on button "now" at bounding box center [838, 104] width 254 height 17
click at [1011, 566] on button "Submit" at bounding box center [1007, 568] width 74 height 23
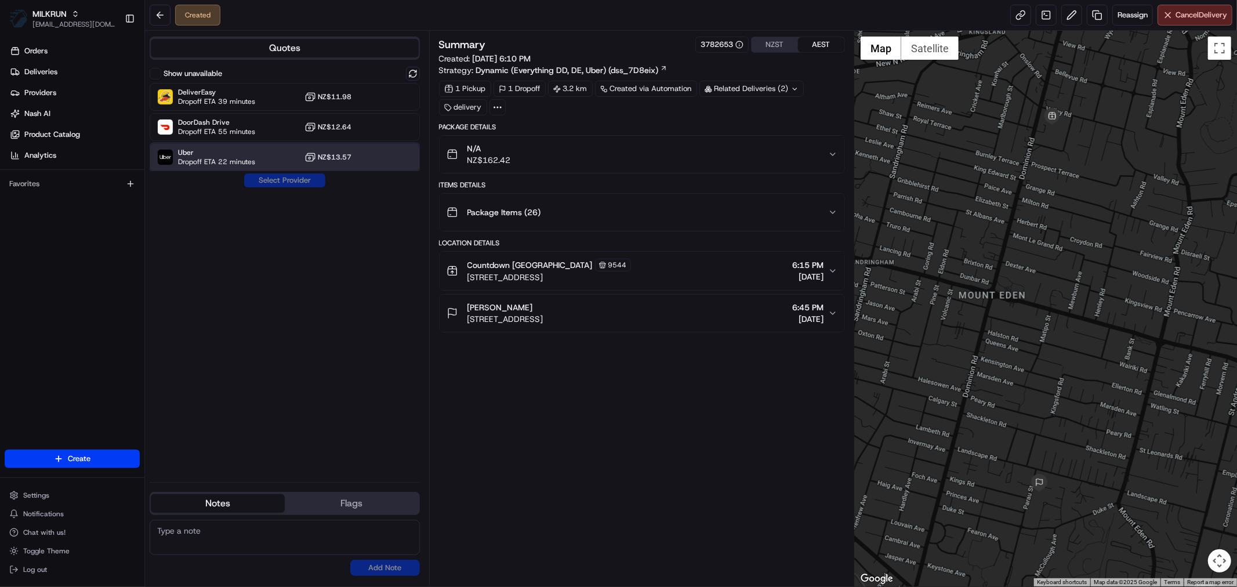
click at [252, 152] on span "Uber" at bounding box center [216, 152] width 77 height 9
click at [285, 178] on button "Assign Provider" at bounding box center [285, 180] width 82 height 14
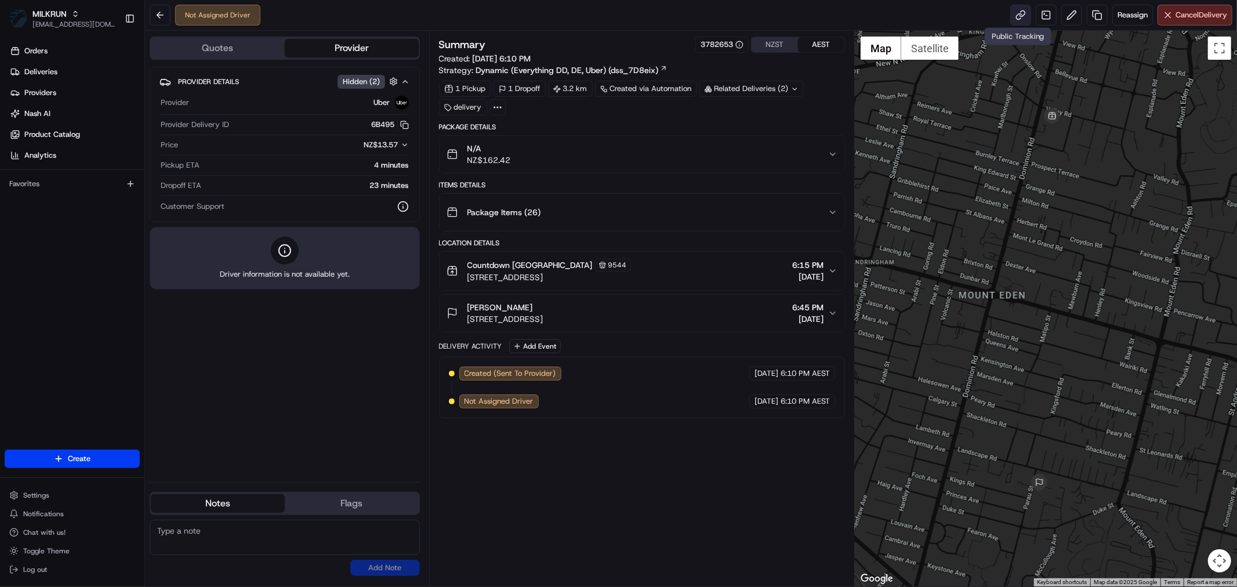
click at [1019, 15] on link at bounding box center [1021, 15] width 21 height 21
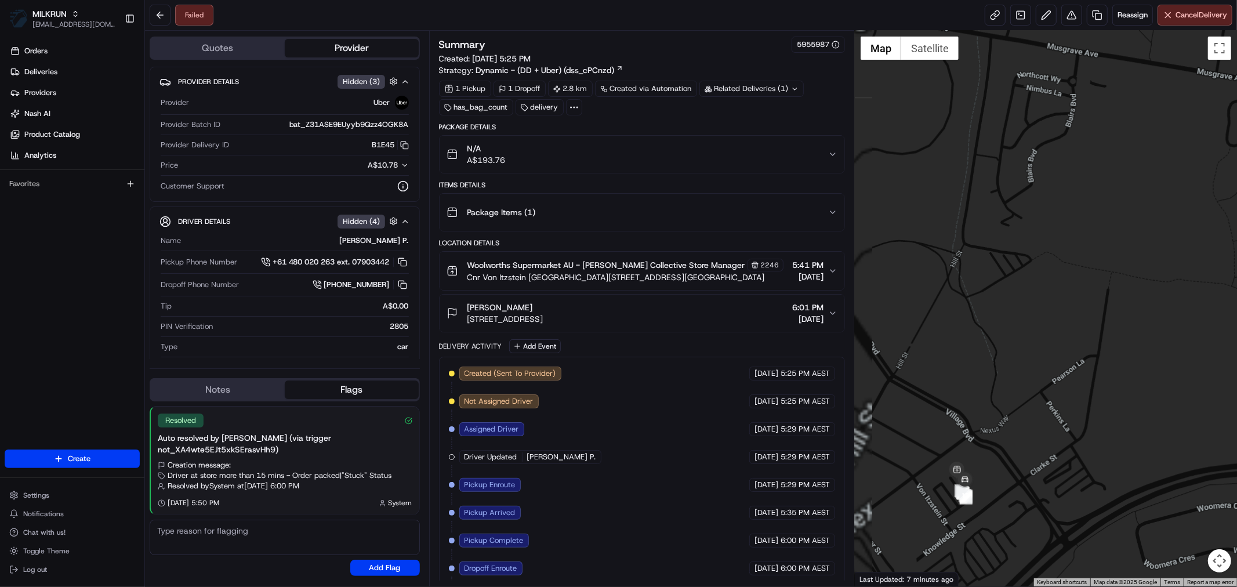
drag, startPoint x: 942, startPoint y: 476, endPoint x: 987, endPoint y: 495, distance: 49.1
click at [987, 495] on div at bounding box center [1046, 309] width 382 height 556
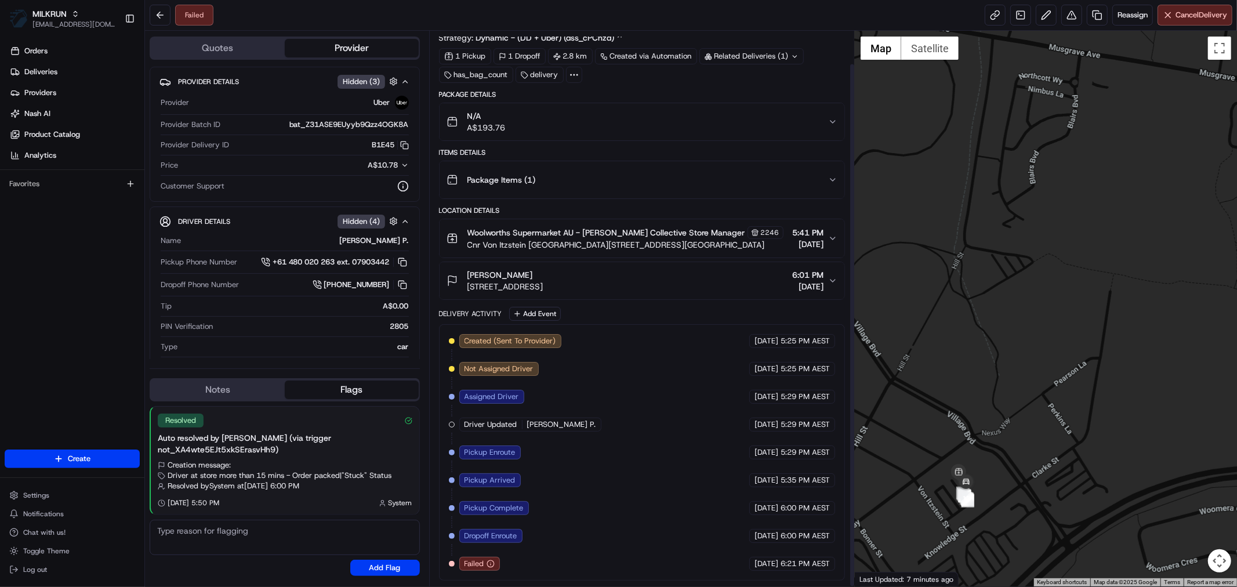
scroll to position [35, 0]
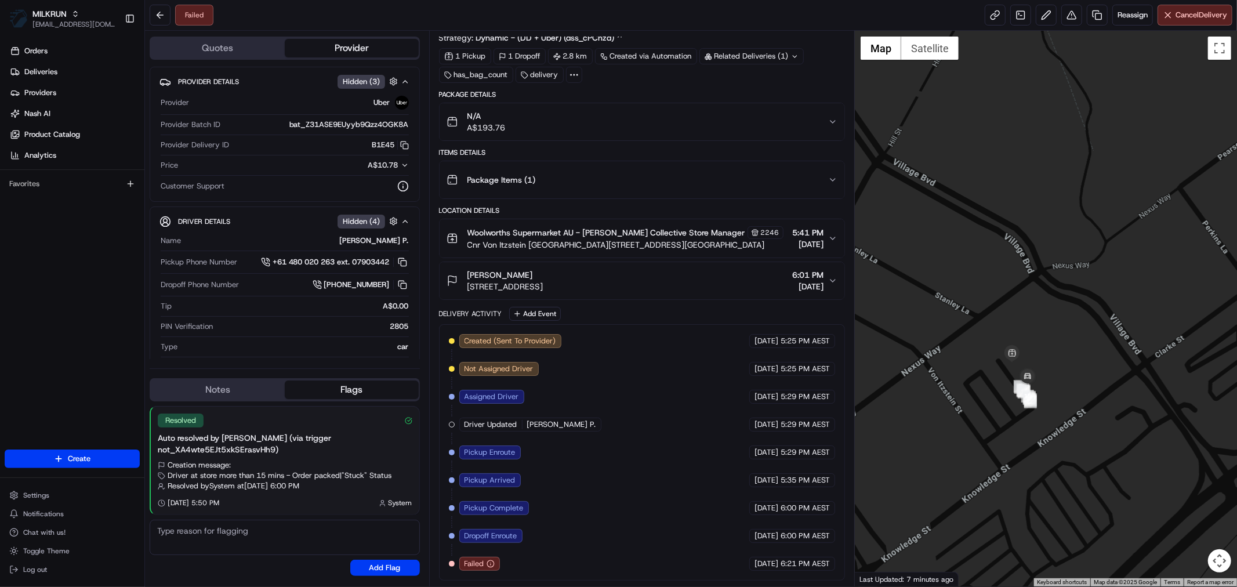
drag, startPoint x: 1043, startPoint y: 544, endPoint x: 961, endPoint y: 468, distance: 112.1
click at [961, 468] on div at bounding box center [1046, 309] width 382 height 556
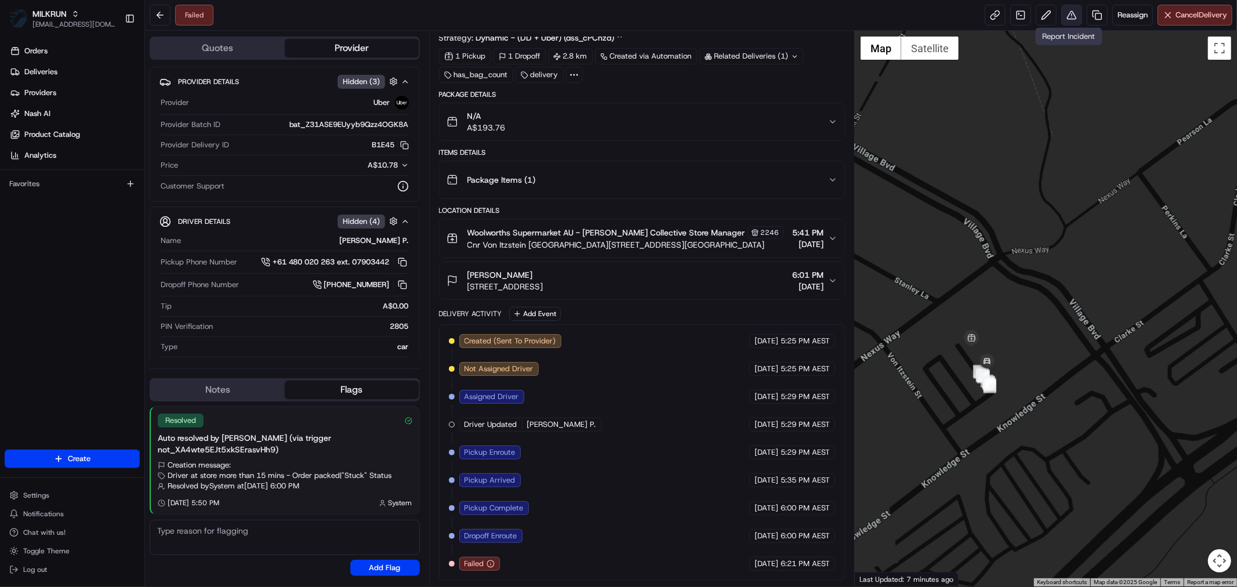
click at [1065, 15] on button at bounding box center [1072, 15] width 21 height 21
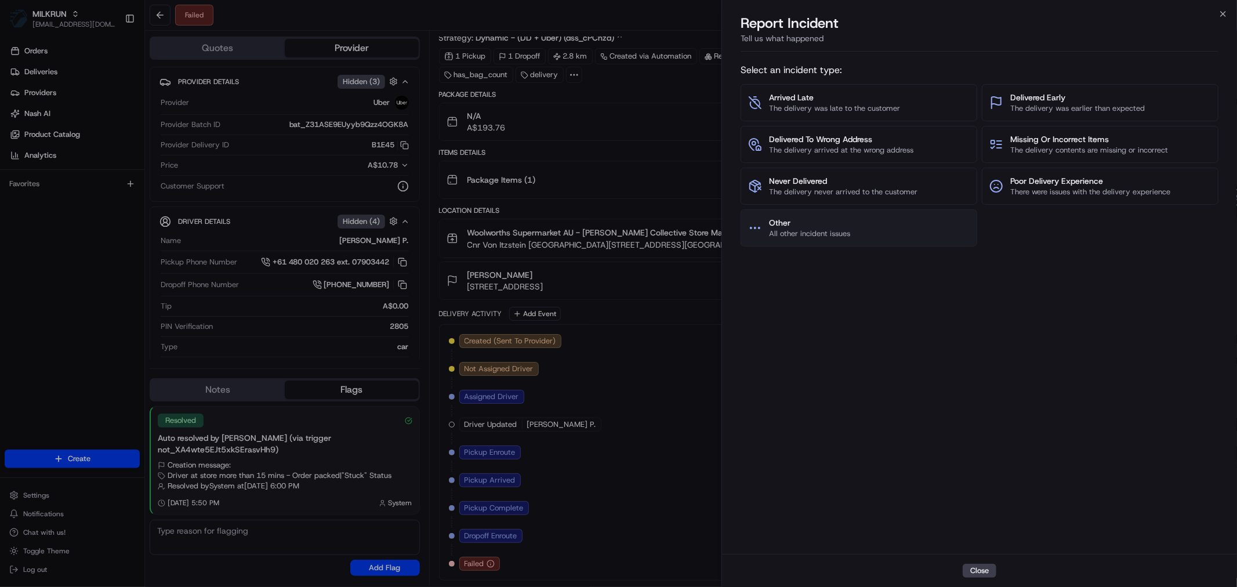
click at [815, 219] on span "Other" at bounding box center [809, 223] width 81 height 12
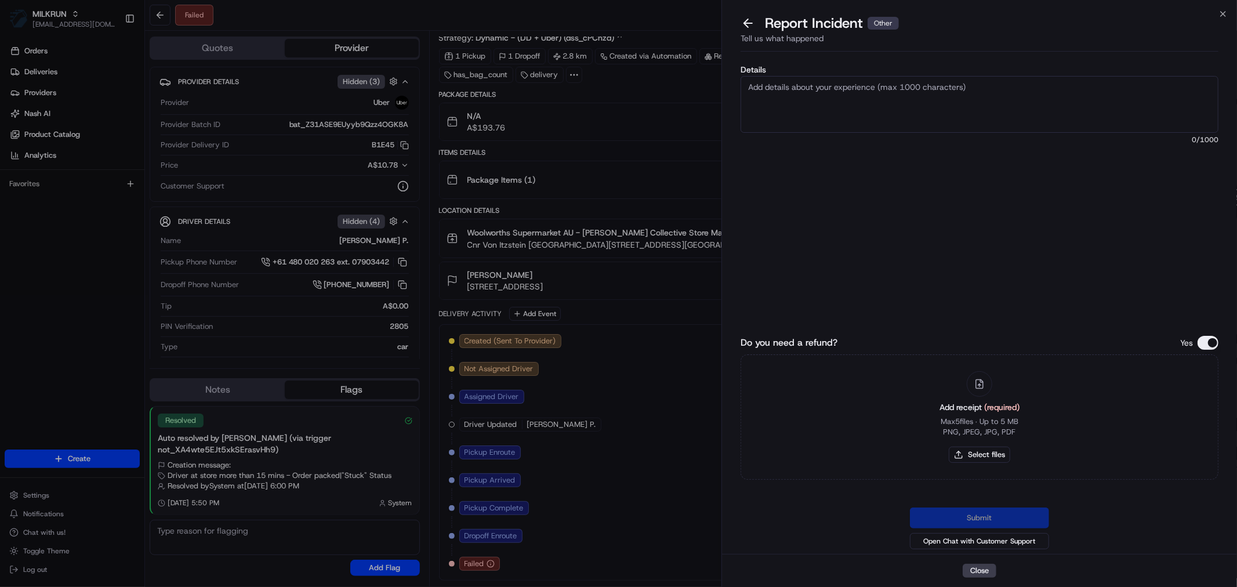
click at [811, 100] on textarea "Details" at bounding box center [980, 104] width 478 height 57
type textarea "Order was not returned back to the store, please refund"
click at [979, 455] on button "Select files" at bounding box center [979, 455] width 61 height 16
type input "C:\fakepath\Claire.pdf"
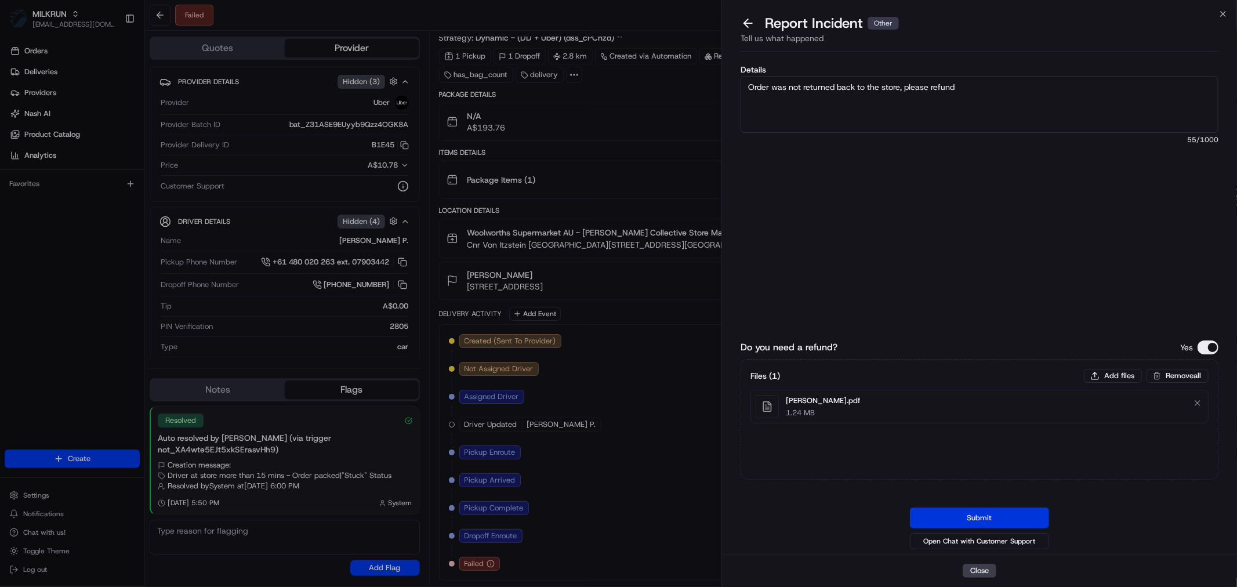
click at [964, 515] on button "Submit" at bounding box center [979, 518] width 139 height 21
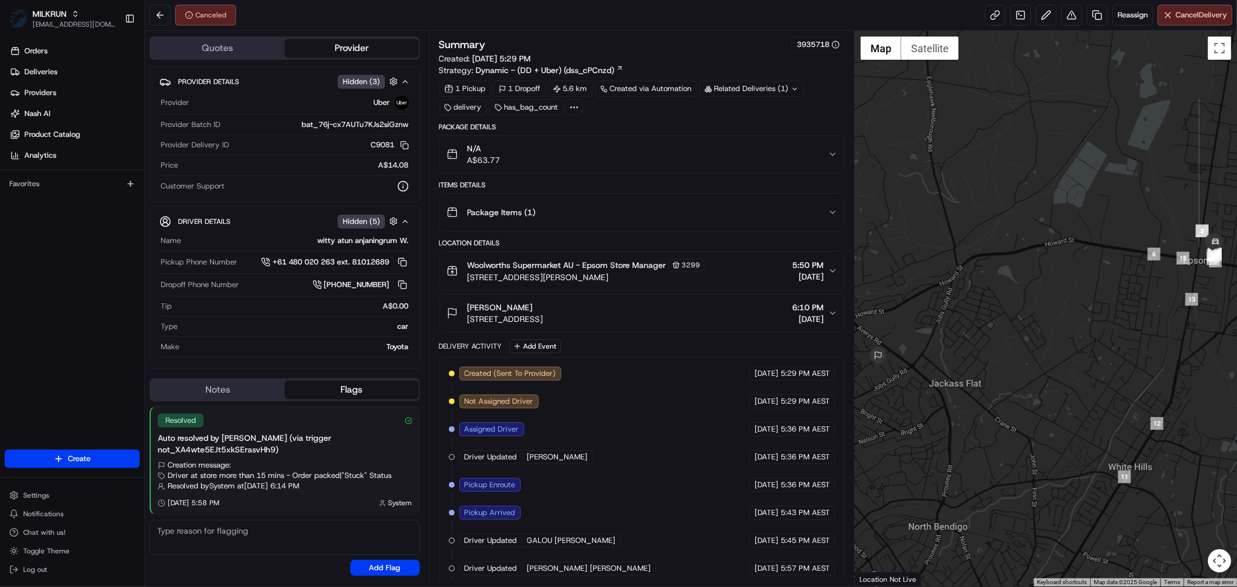
scroll to position [62, 0]
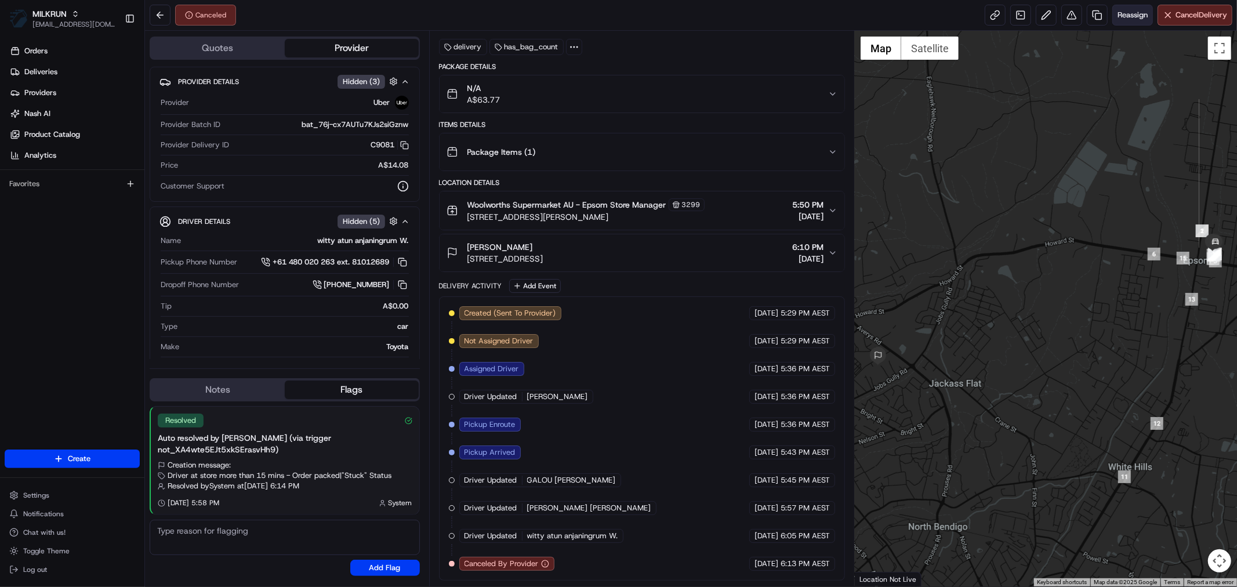
click at [1132, 8] on button "Reassign" at bounding box center [1133, 15] width 41 height 21
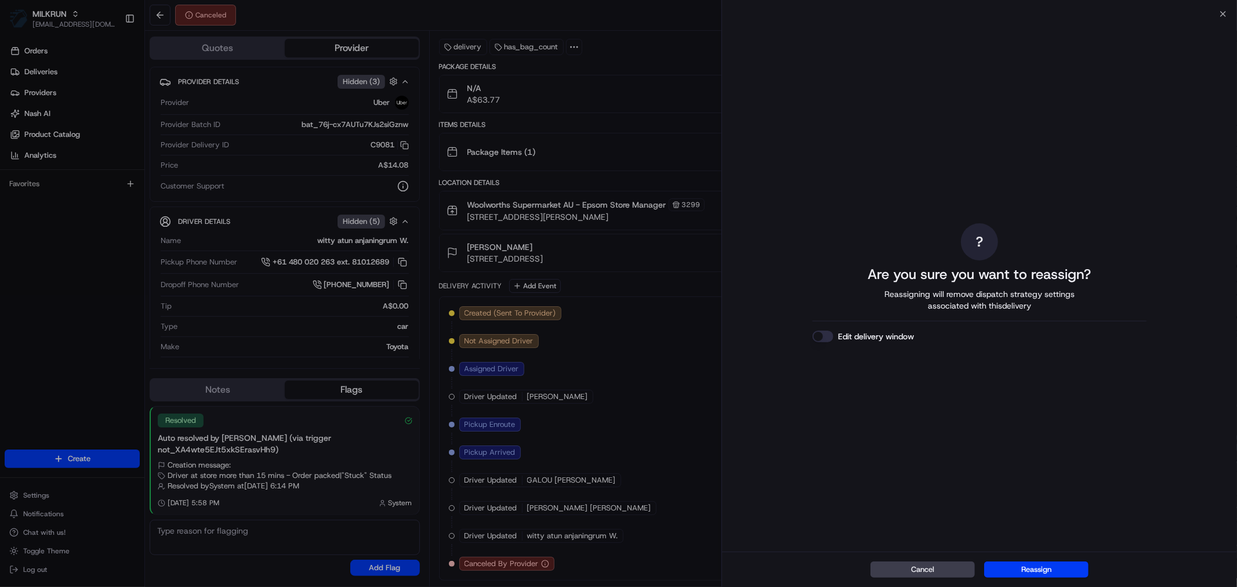
click at [1034, 566] on button "Reassign" at bounding box center [1036, 570] width 104 height 16
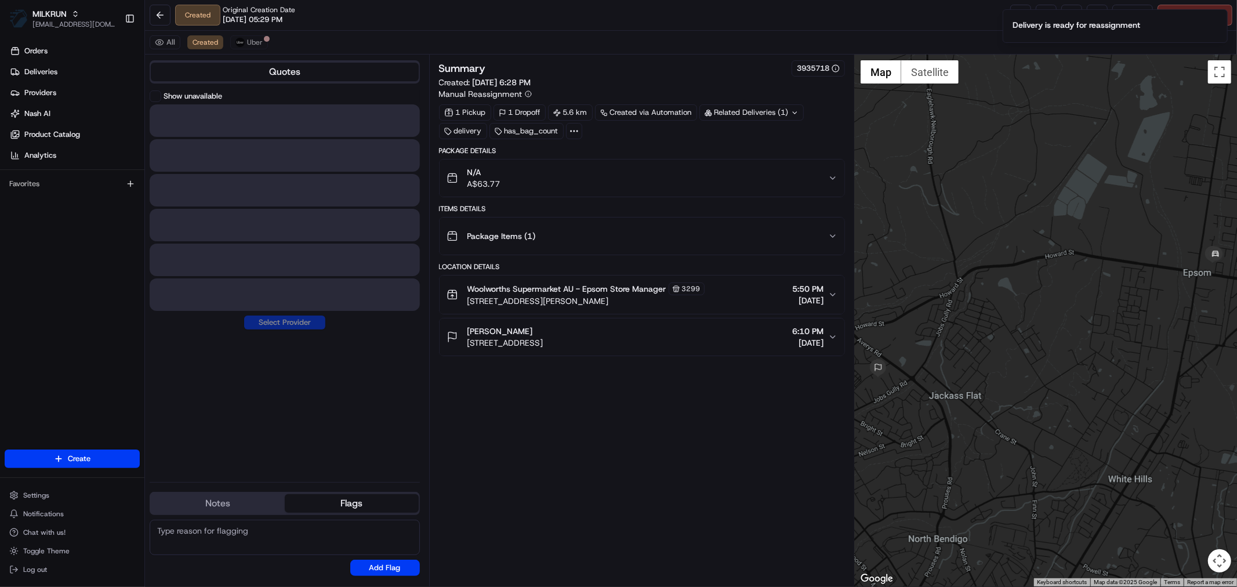
scroll to position [0, 0]
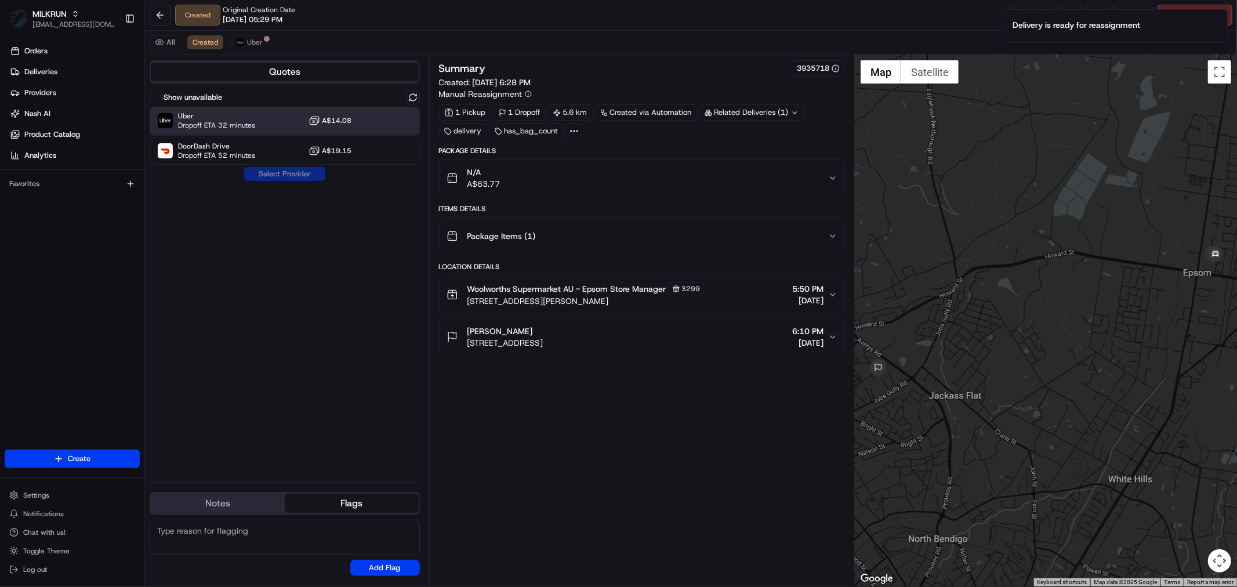
click at [249, 124] on span "Dropoff ETA 32 minutes" at bounding box center [216, 125] width 77 height 9
click at [283, 174] on button "Assign Provider" at bounding box center [285, 174] width 82 height 14
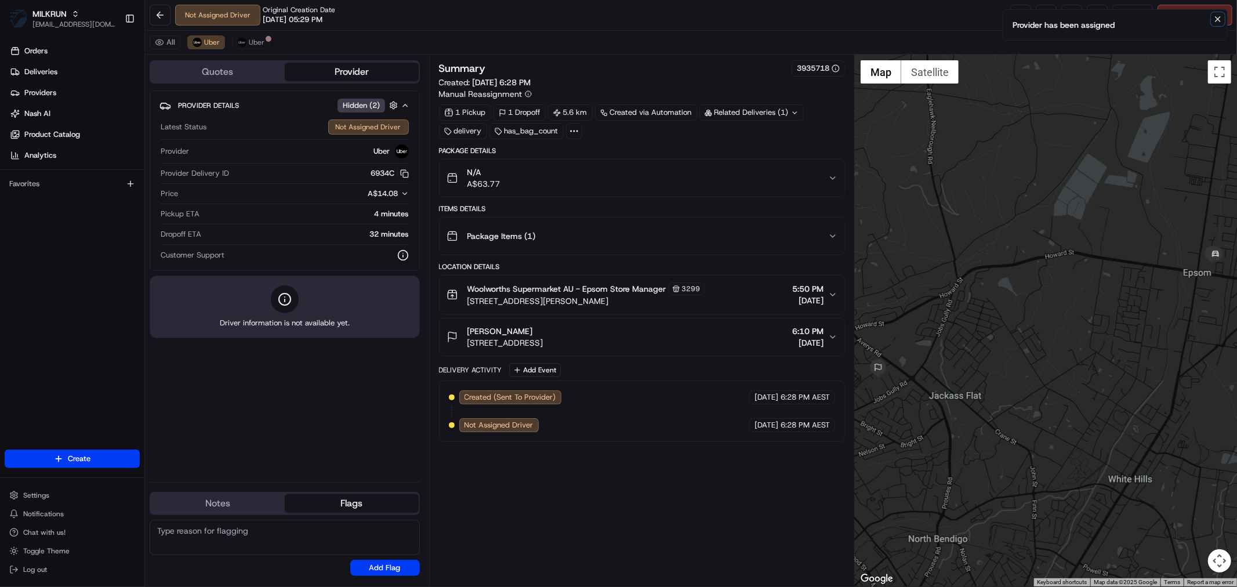
click at [1215, 20] on icon "Notifications (F8)" at bounding box center [1218, 19] width 9 height 9
click at [1019, 18] on link at bounding box center [1021, 15] width 21 height 21
